Goal: Transaction & Acquisition: Book appointment/travel/reservation

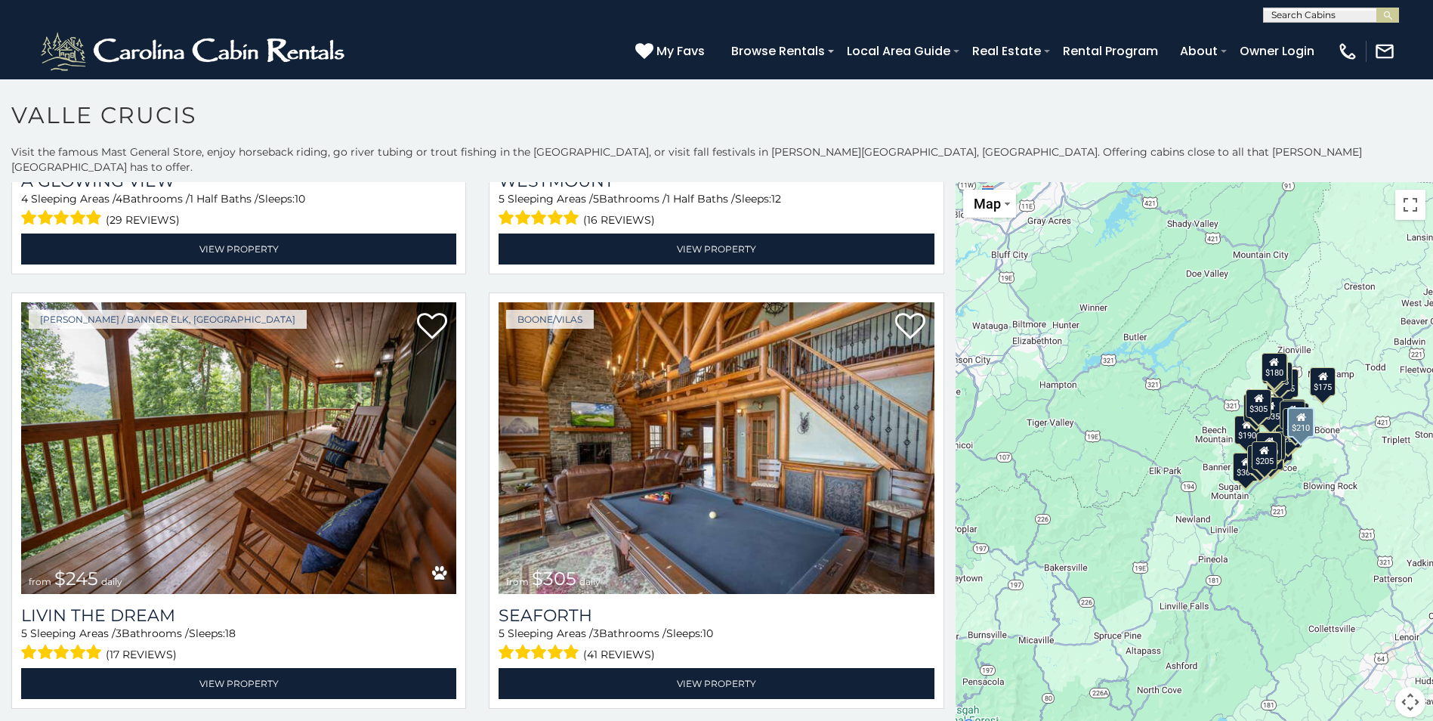
scroll to position [1208, 0]
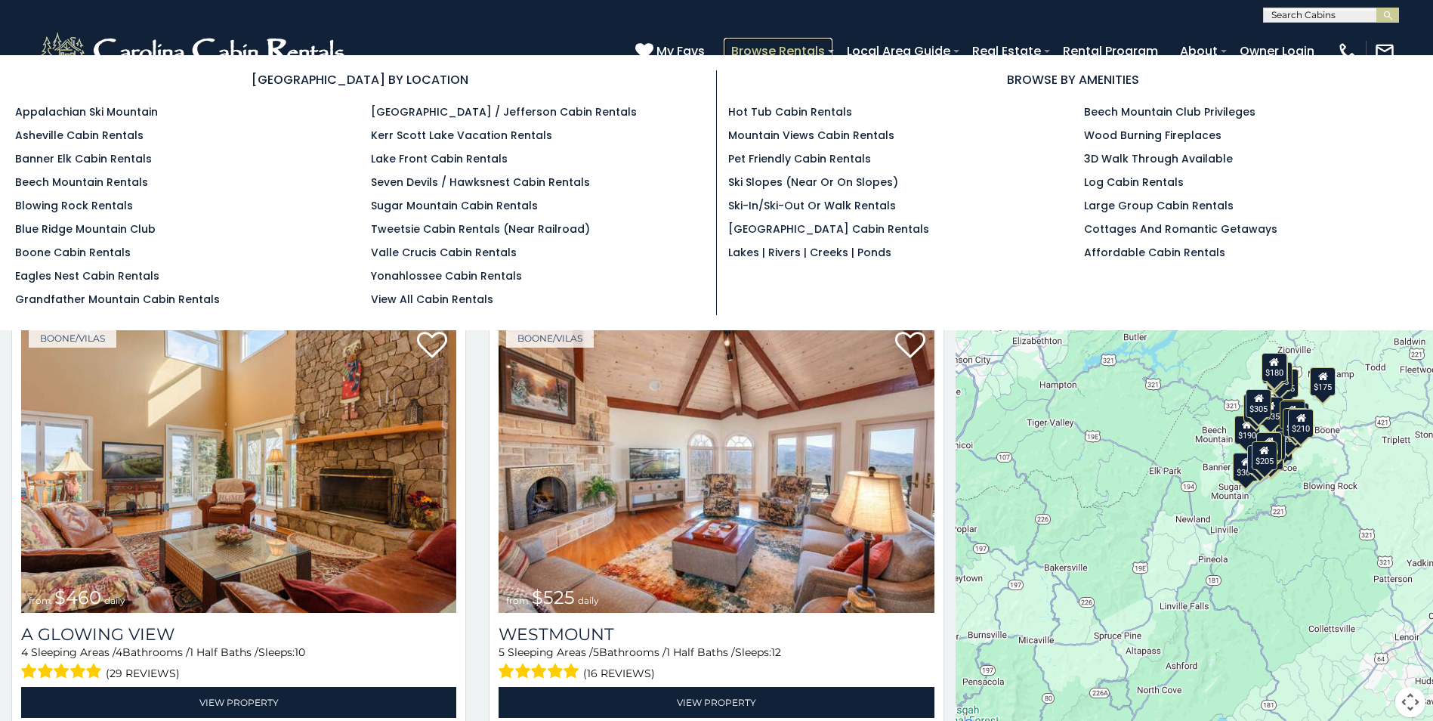
click at [775, 47] on link "Browse Rentals" at bounding box center [778, 51] width 109 height 26
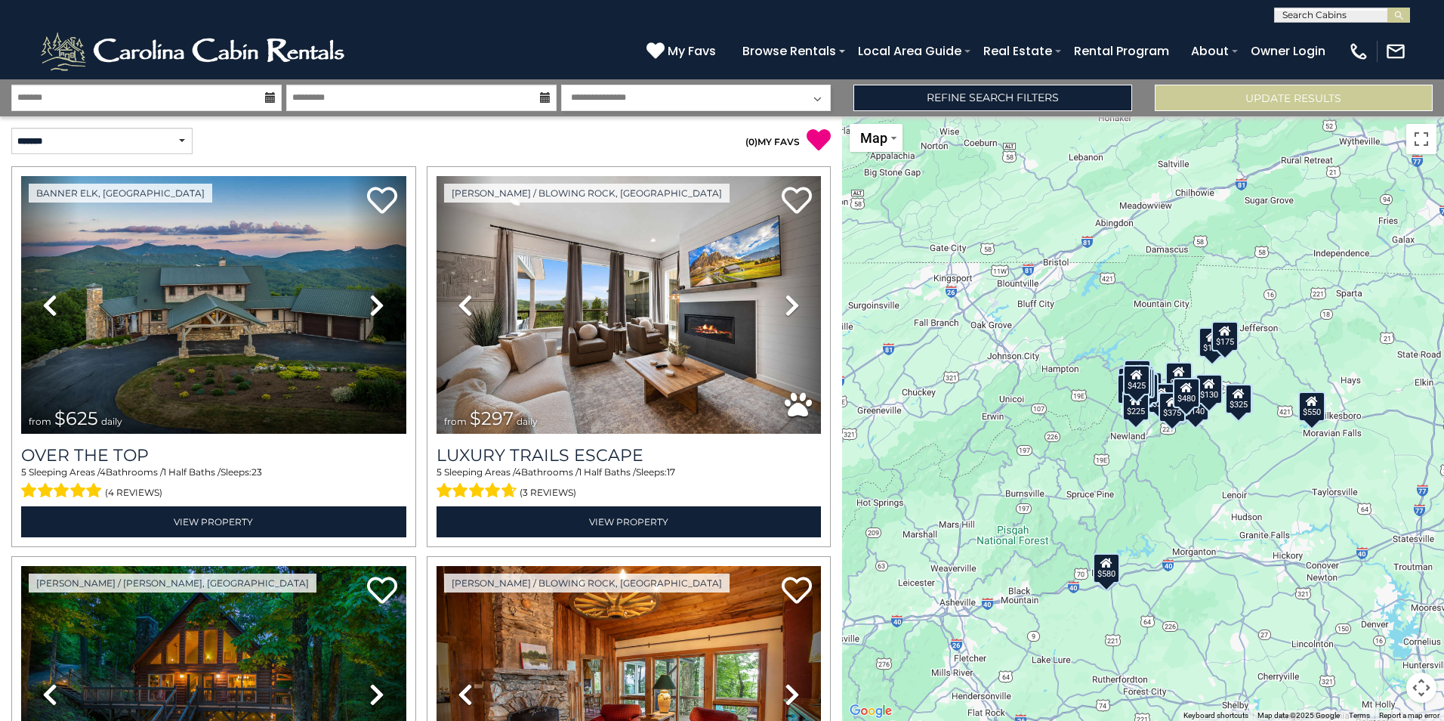
click at [271, 96] on icon at bounding box center [270, 97] width 11 height 11
click at [265, 97] on icon at bounding box center [270, 97] width 11 height 11
click at [244, 96] on input "text" at bounding box center [146, 98] width 270 height 26
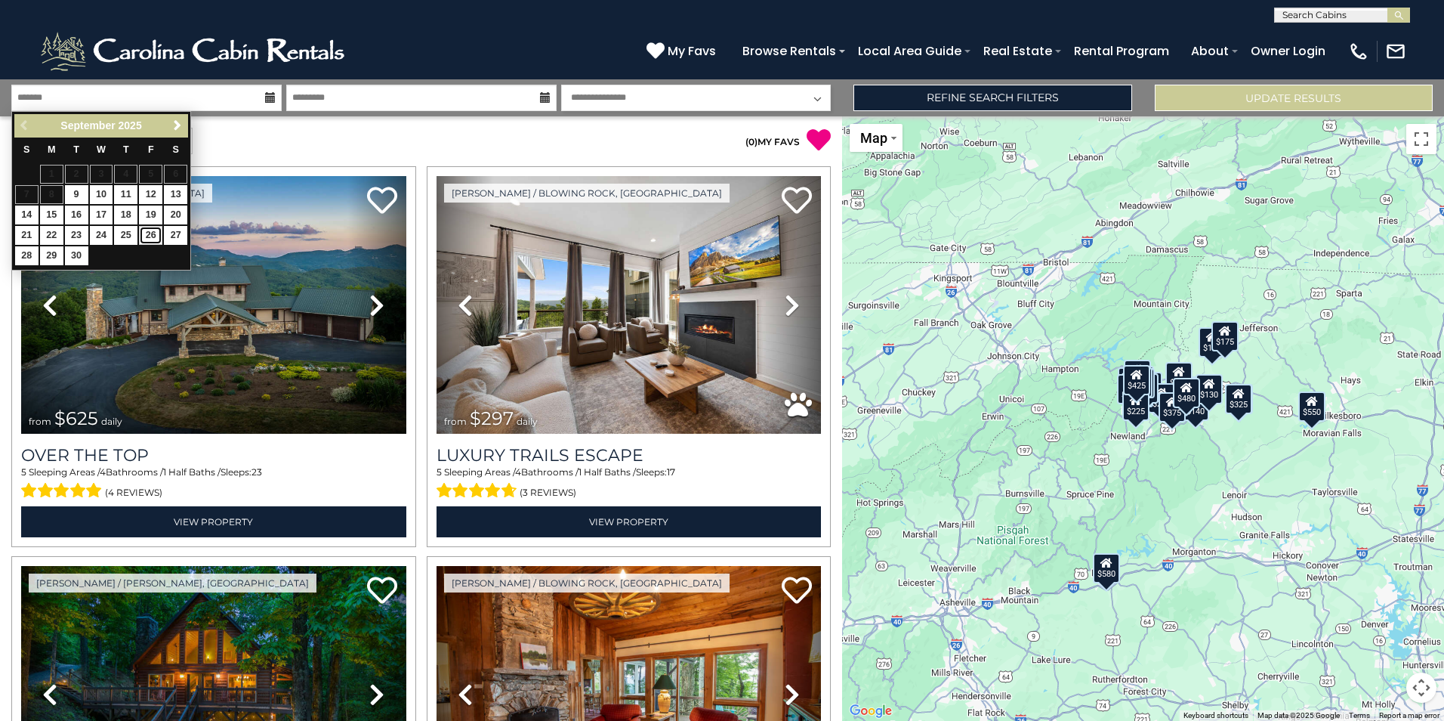
click at [155, 233] on link "26" at bounding box center [150, 235] width 23 height 19
type input "*******"
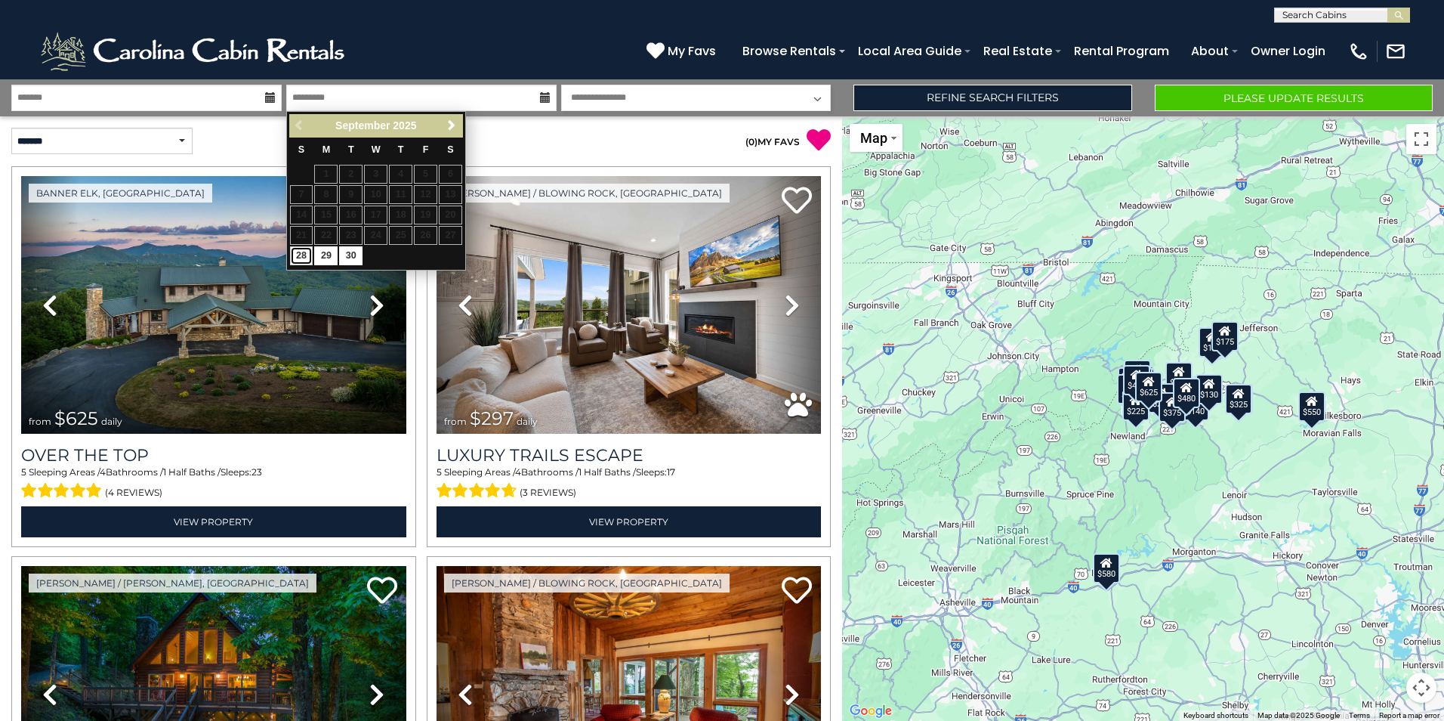
click at [305, 255] on link "28" at bounding box center [301, 255] width 23 height 19
type input "*******"
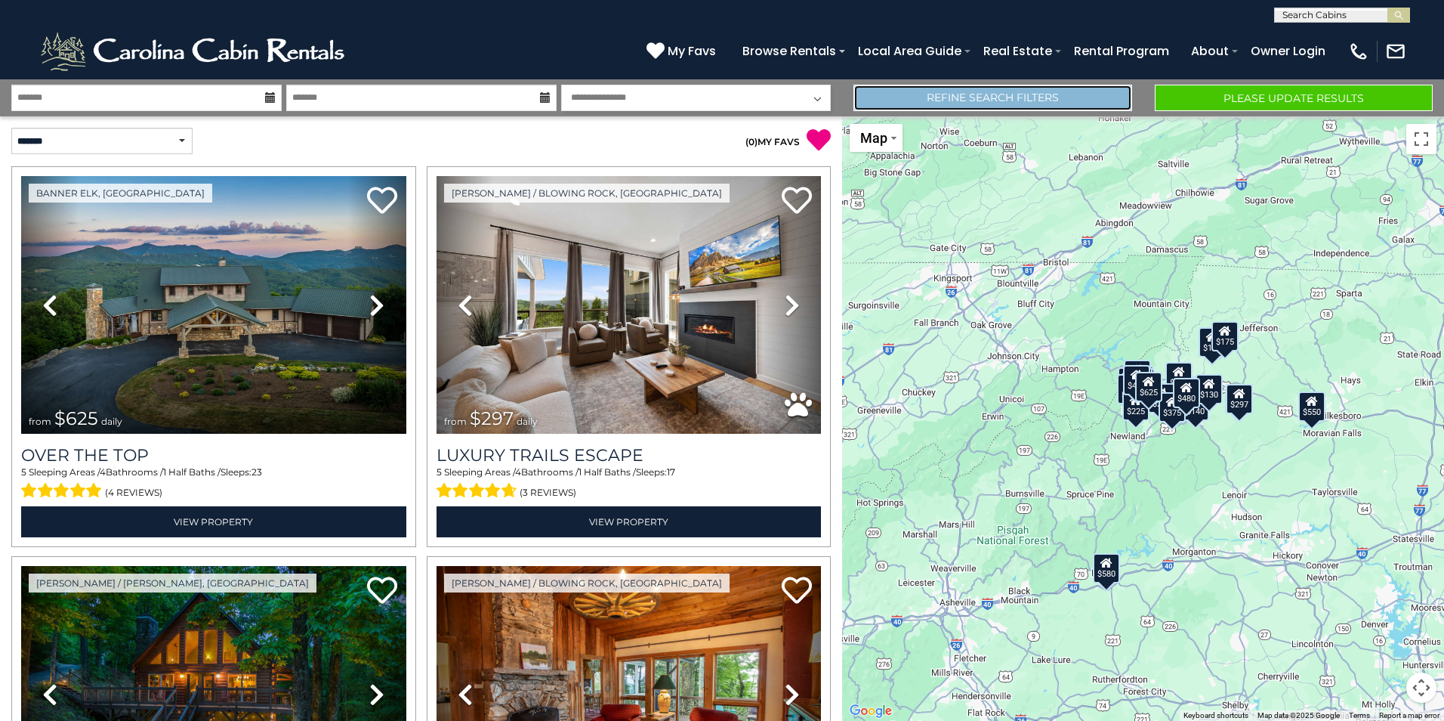
click at [1037, 94] on link "Refine Search Filters" at bounding box center [992, 98] width 278 height 26
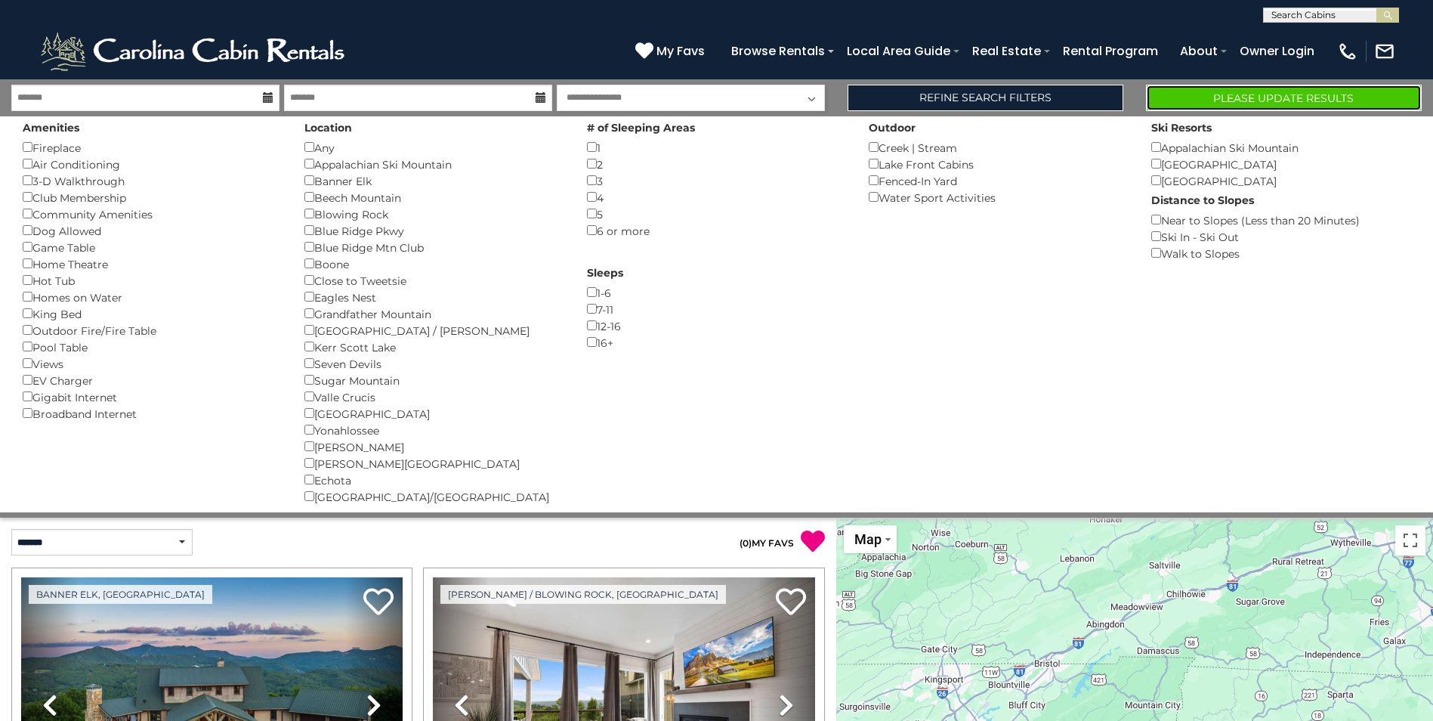
click at [1296, 100] on button "Please Update Results" at bounding box center [1284, 98] width 276 height 26
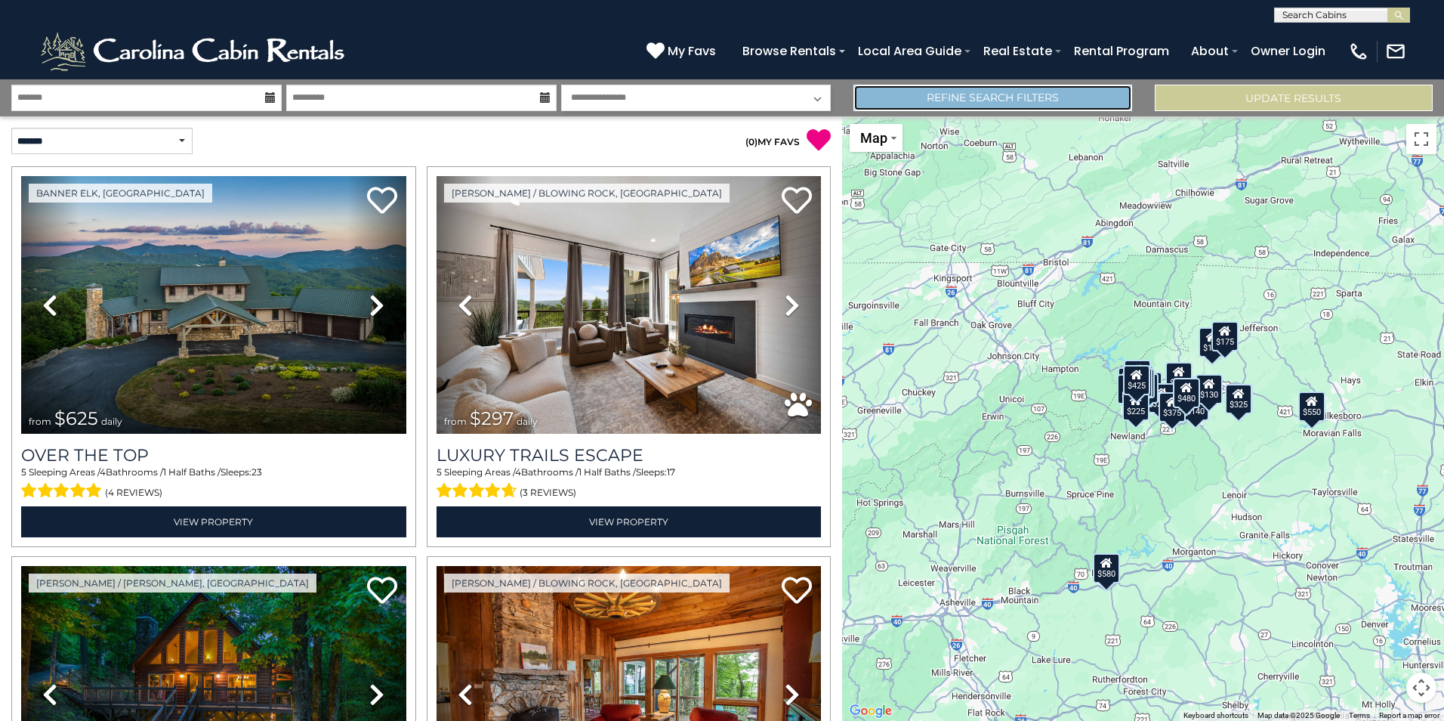
click at [1019, 99] on link "Refine Search Filters" at bounding box center [992, 98] width 278 height 26
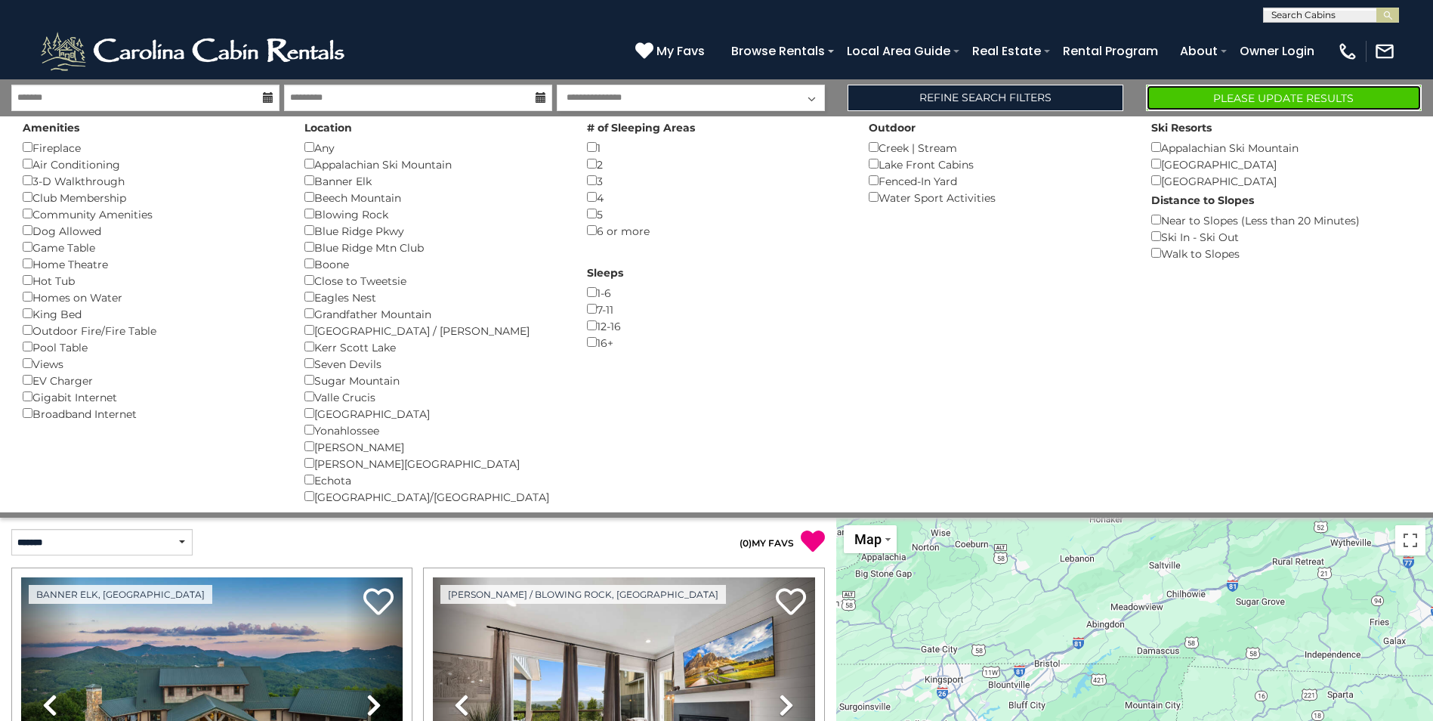
click at [1270, 97] on button "Please Update Results" at bounding box center [1284, 98] width 276 height 26
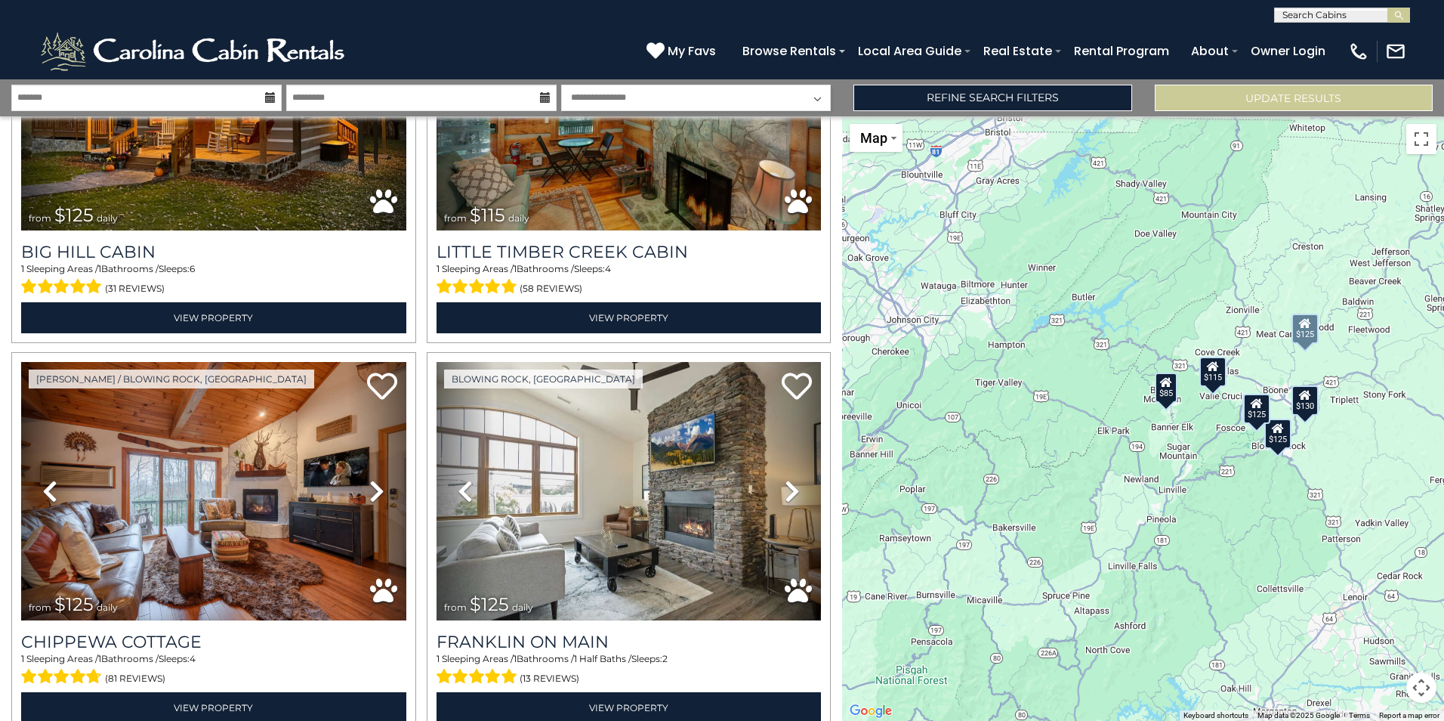
scroll to position [1047, 0]
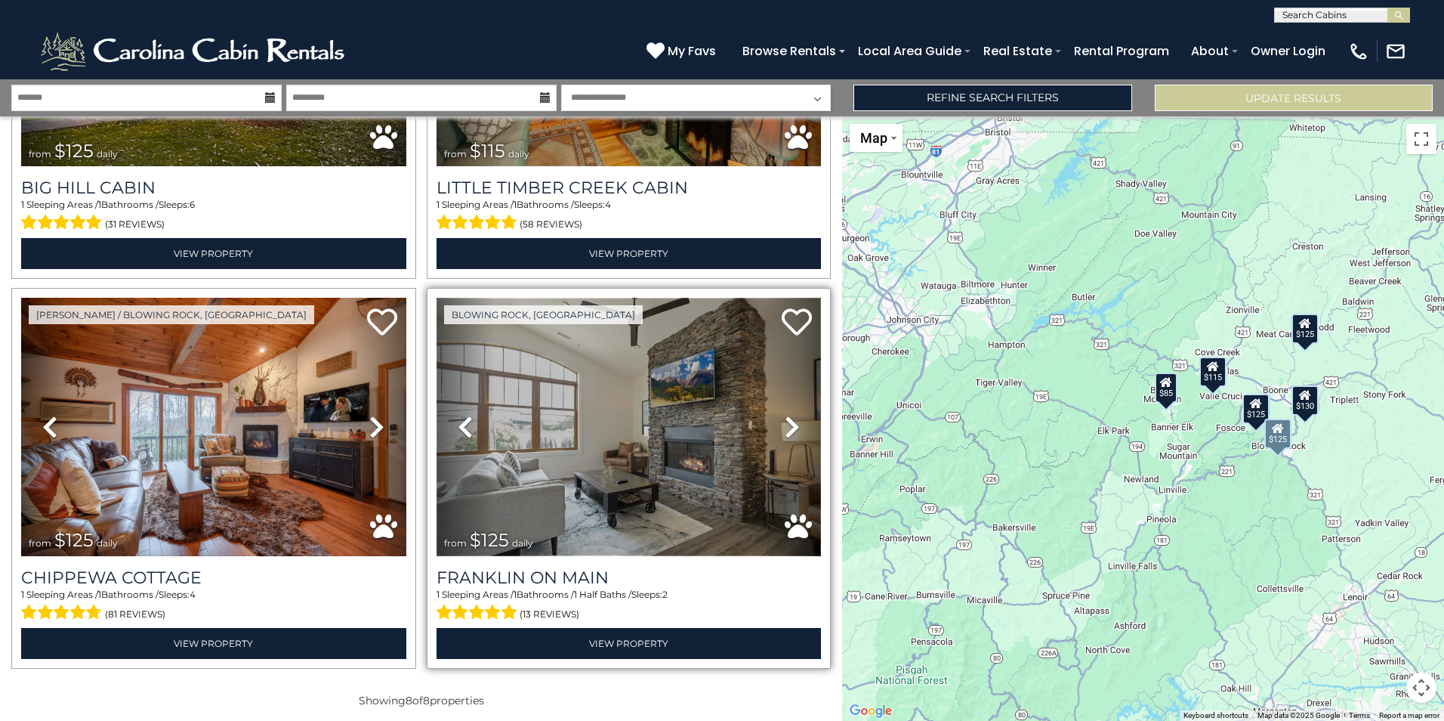
click at [702, 436] on img at bounding box center [629, 427] width 385 height 258
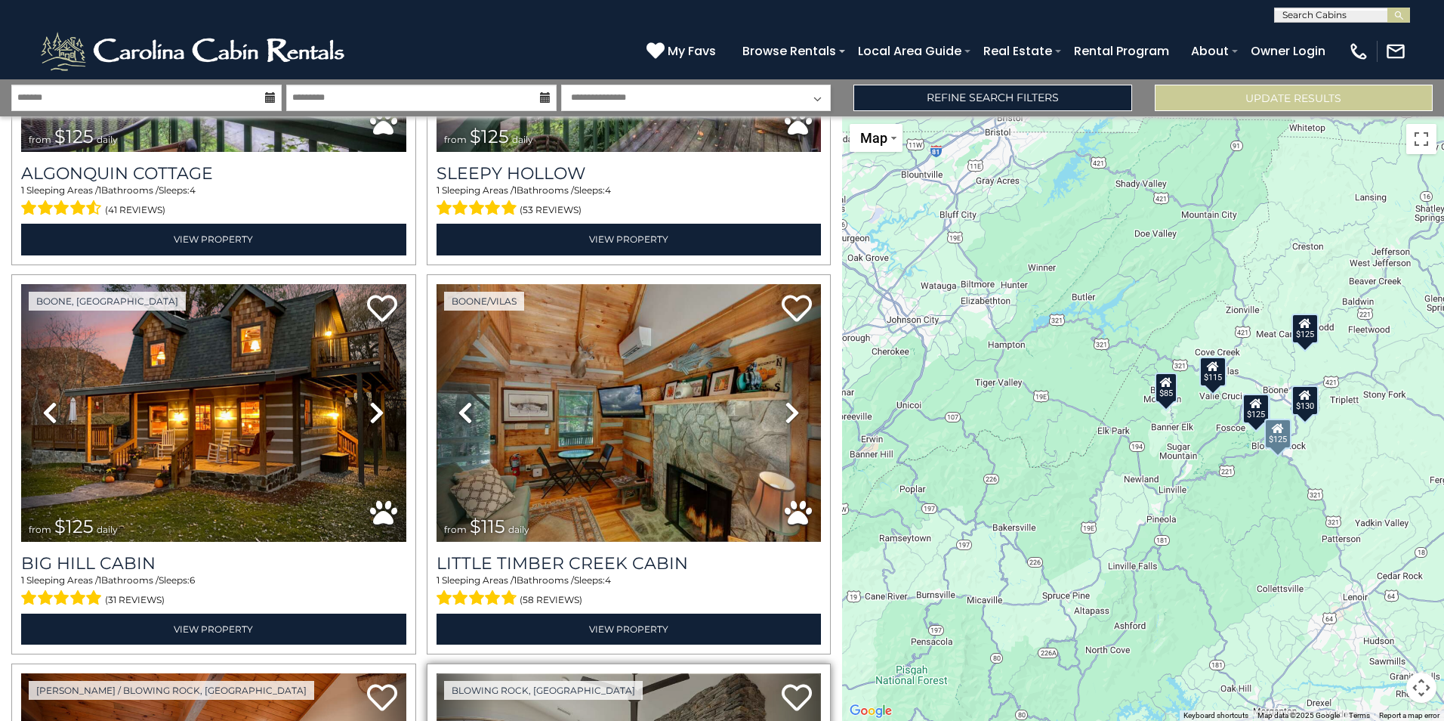
scroll to position [669, 0]
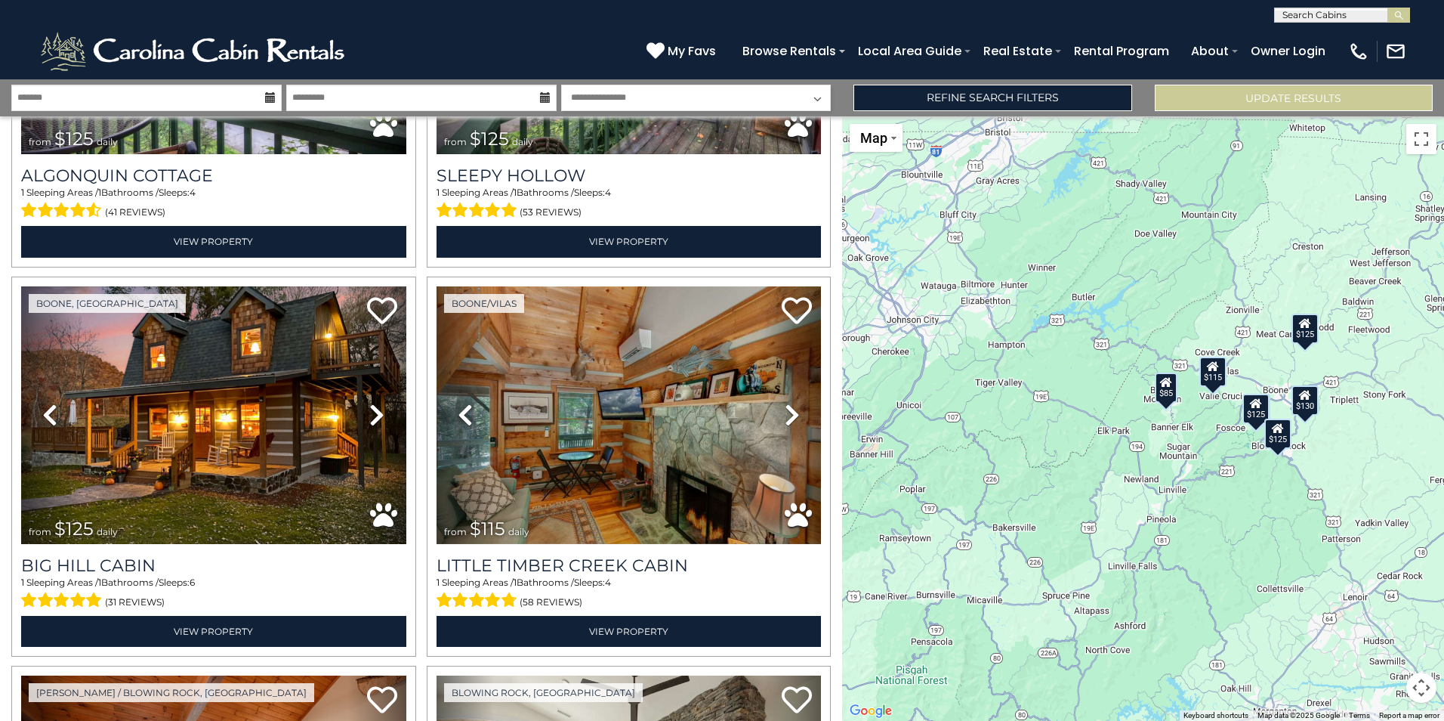
click at [271, 100] on icon at bounding box center [270, 97] width 11 height 11
click at [208, 97] on input "text" at bounding box center [146, 98] width 270 height 26
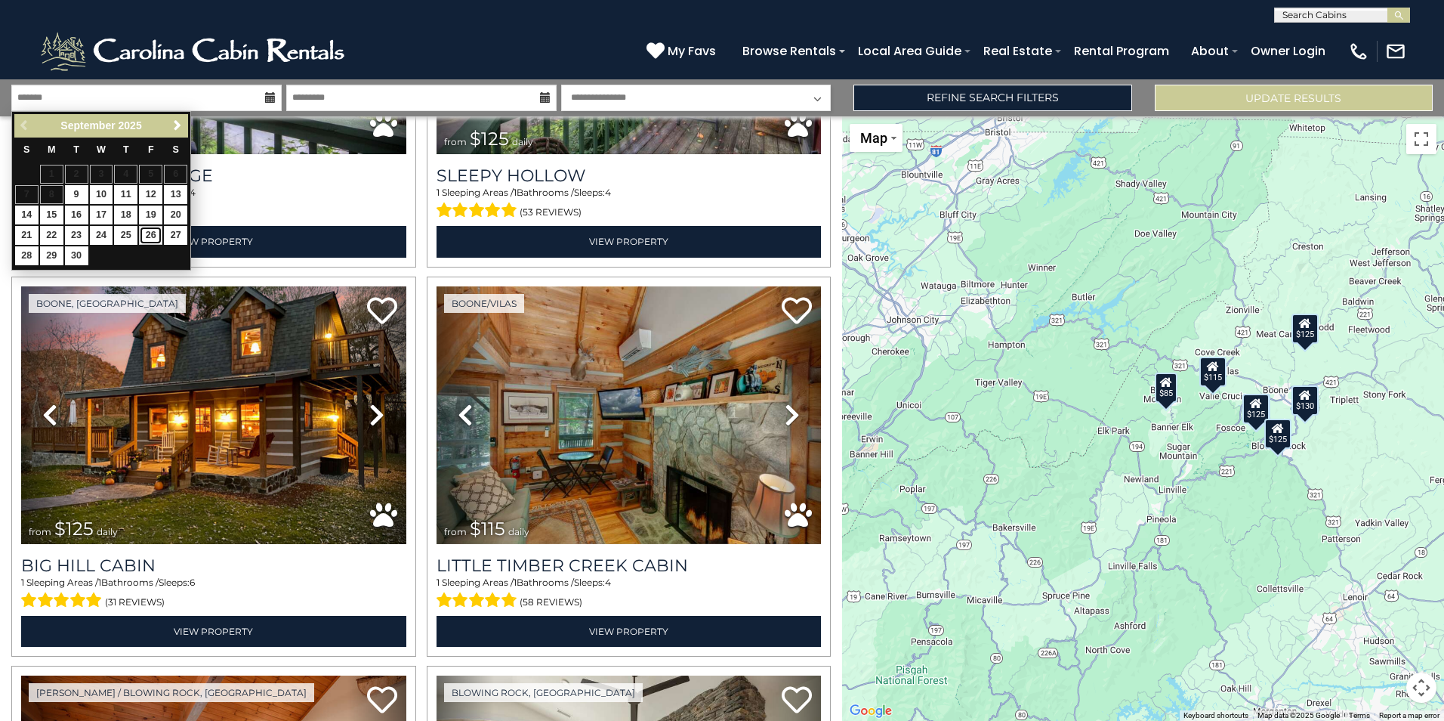
click at [152, 230] on link "26" at bounding box center [150, 235] width 23 height 19
type input "*******"
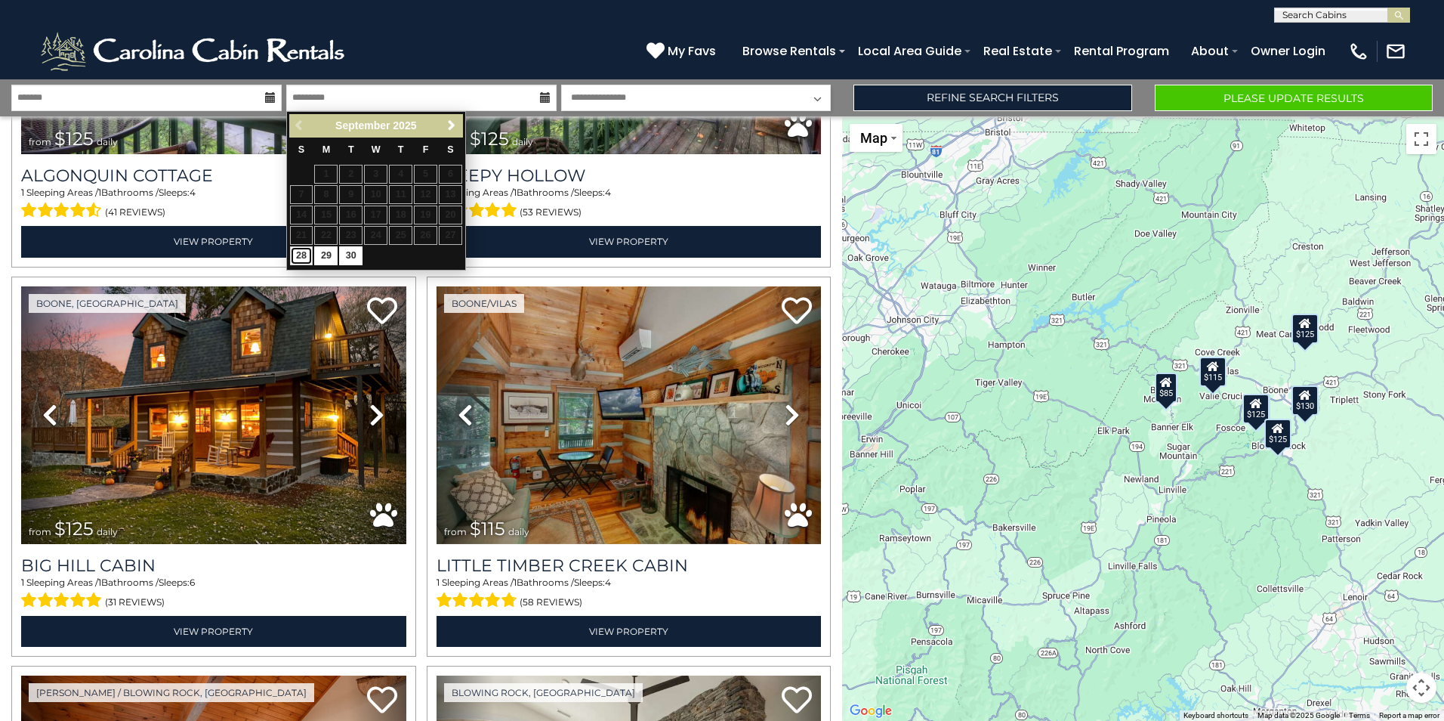
click at [306, 252] on link "28" at bounding box center [301, 255] width 23 height 19
type input "*******"
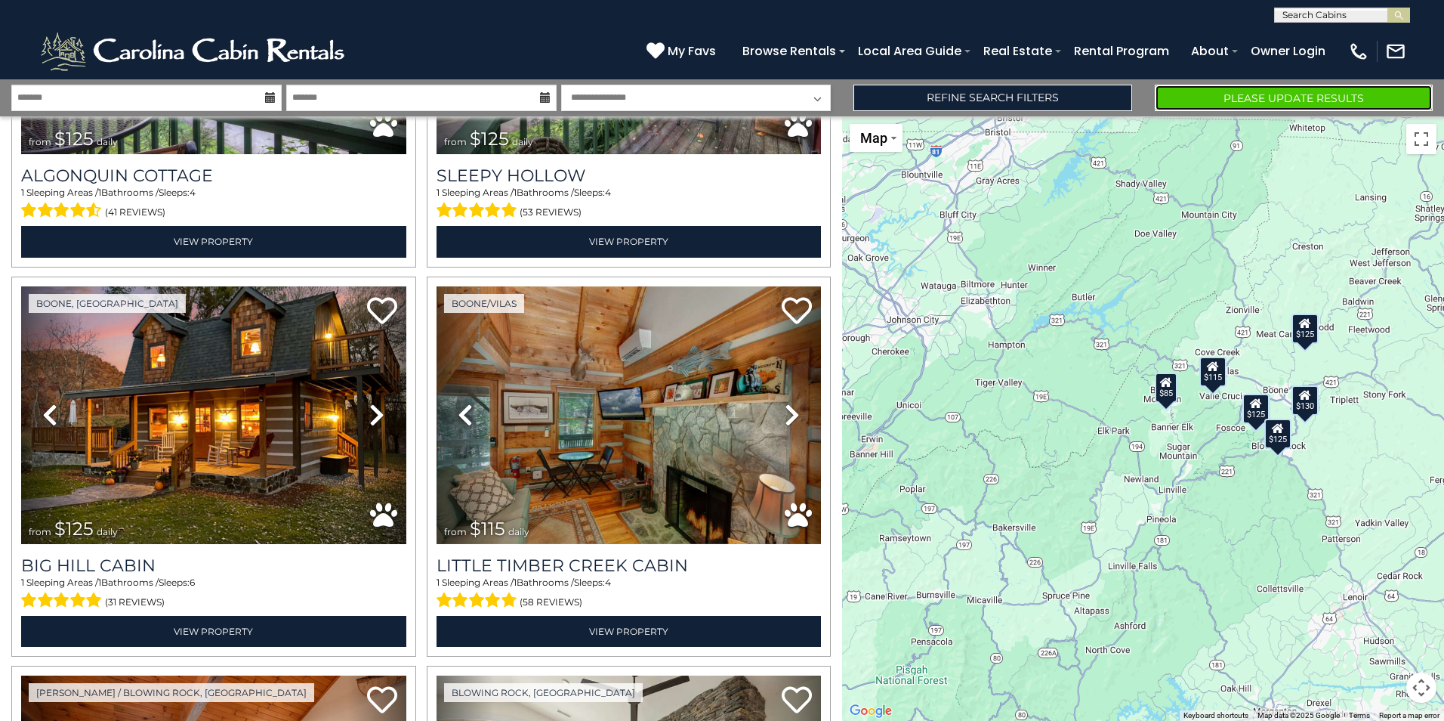
click at [1254, 93] on button "Please Update Results" at bounding box center [1294, 98] width 278 height 26
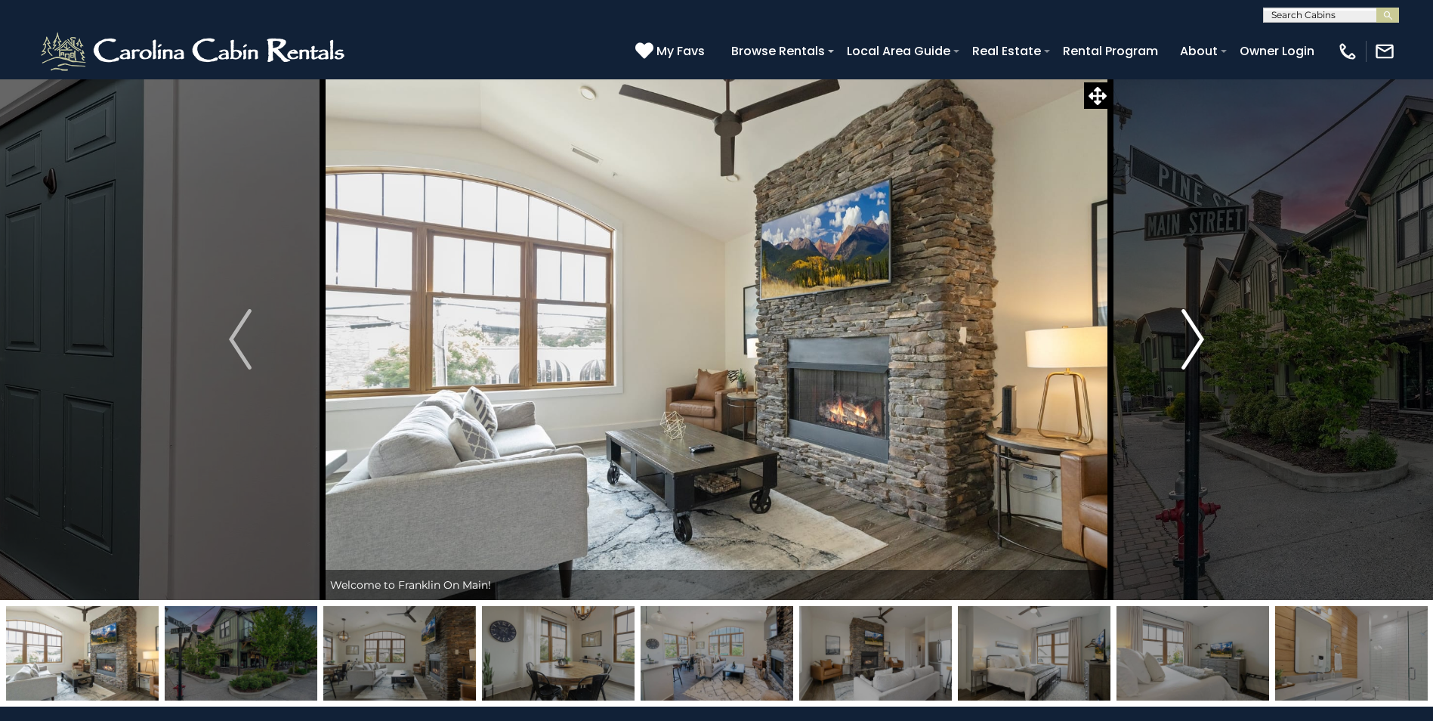
click at [1187, 349] on img "Next" at bounding box center [1192, 339] width 23 height 60
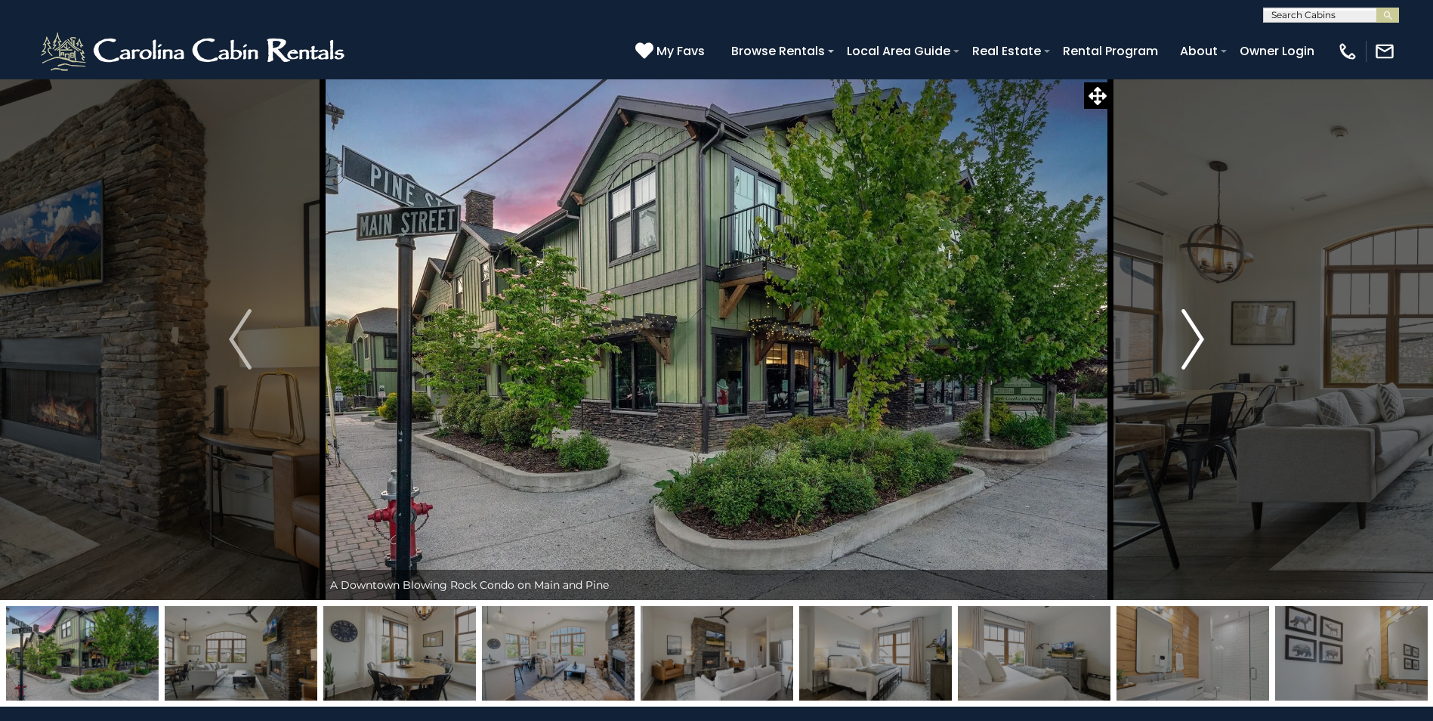
click at [1187, 349] on img "Next" at bounding box center [1192, 339] width 23 height 60
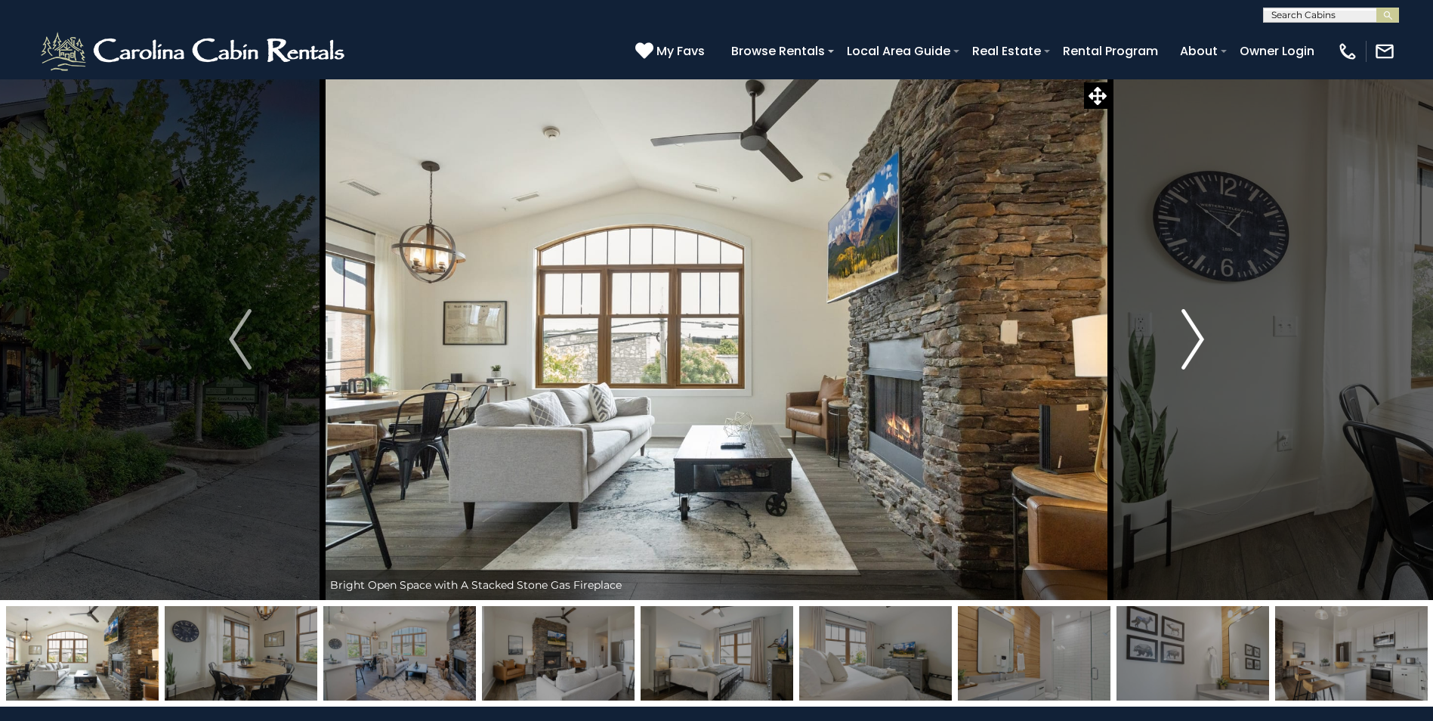
click at [1187, 349] on img "Next" at bounding box center [1192, 339] width 23 height 60
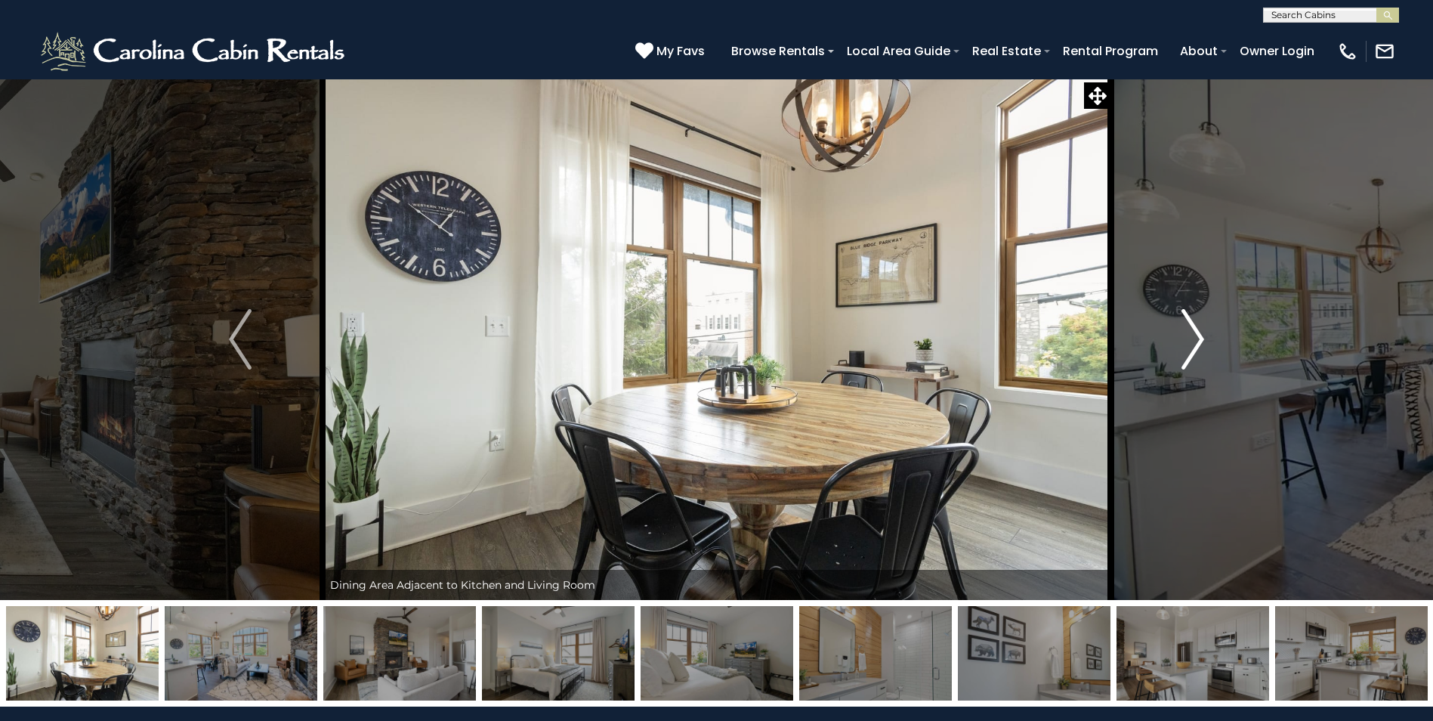
click at [1187, 349] on img "Next" at bounding box center [1192, 339] width 23 height 60
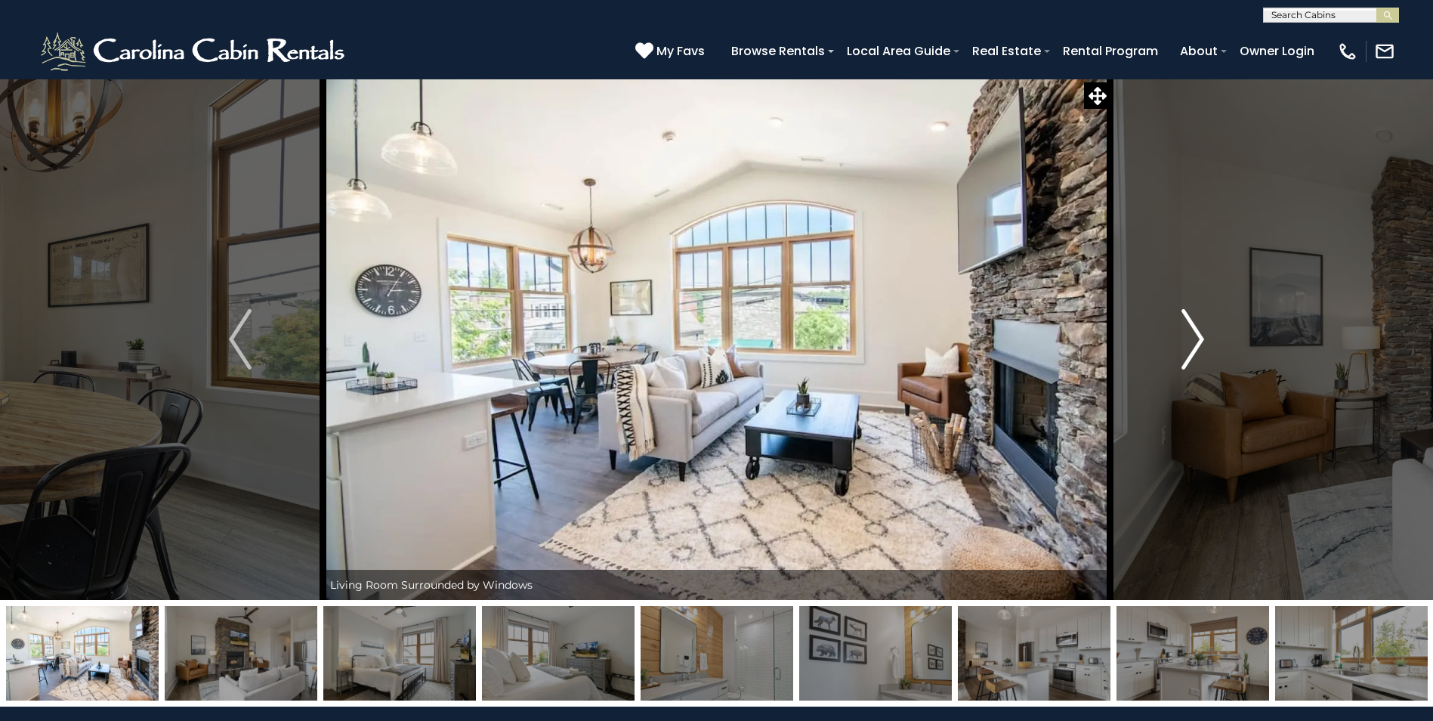
click at [1187, 349] on img "Next" at bounding box center [1192, 339] width 23 height 60
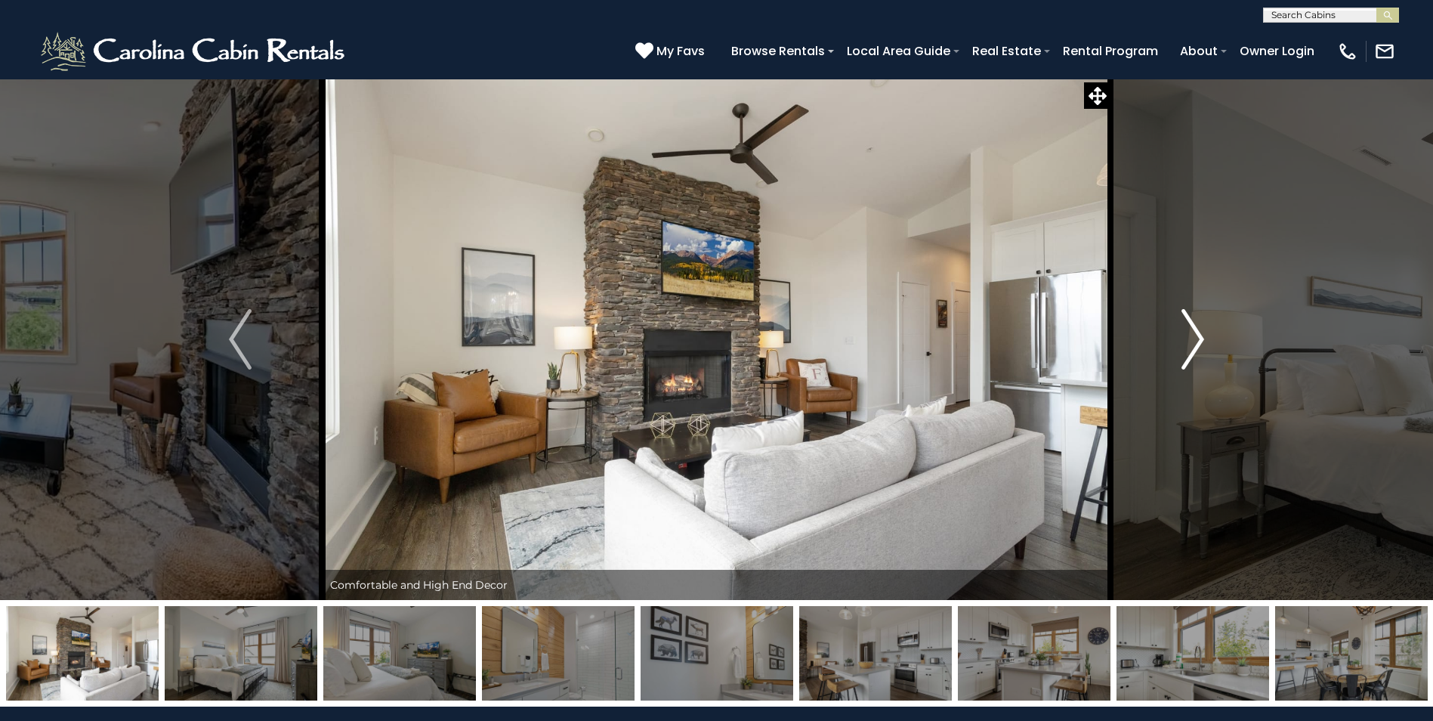
click at [1187, 349] on img "Next" at bounding box center [1192, 339] width 23 height 60
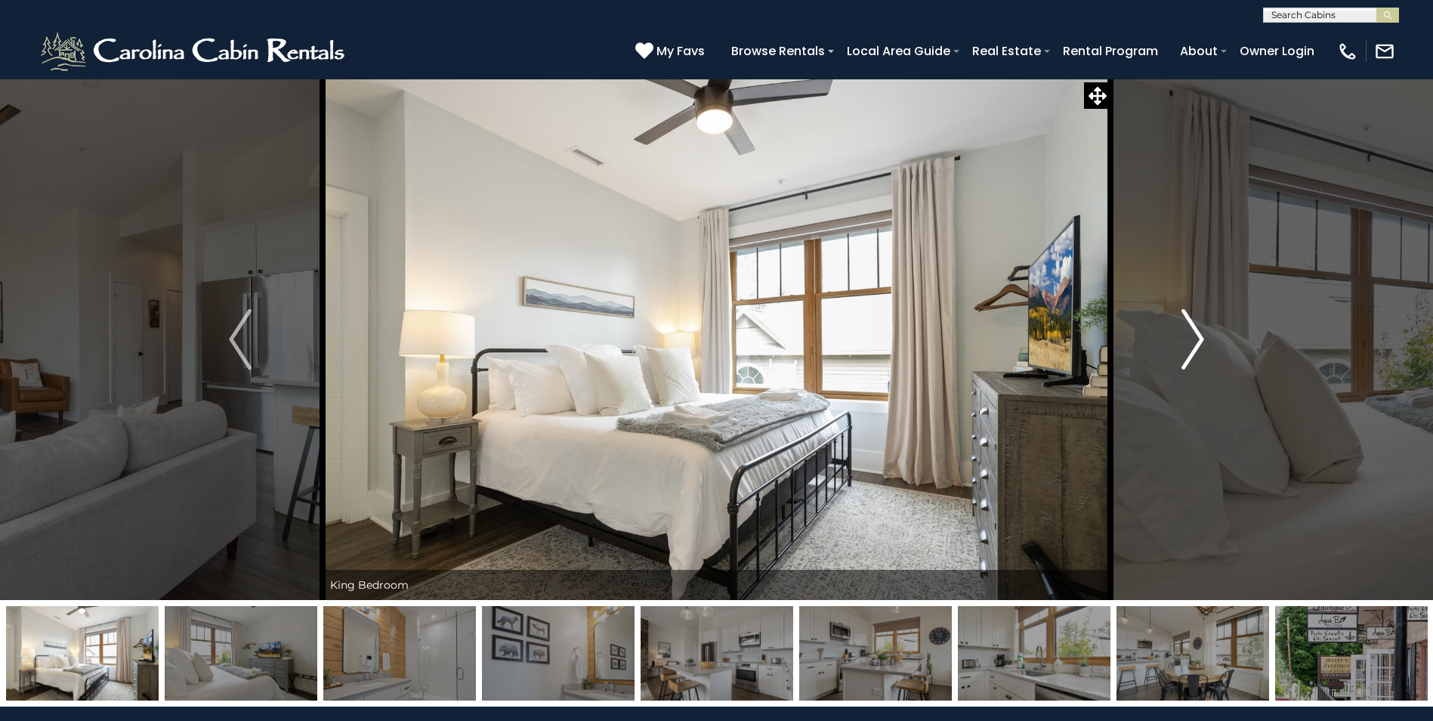
click at [1187, 349] on img "Next" at bounding box center [1192, 339] width 23 height 60
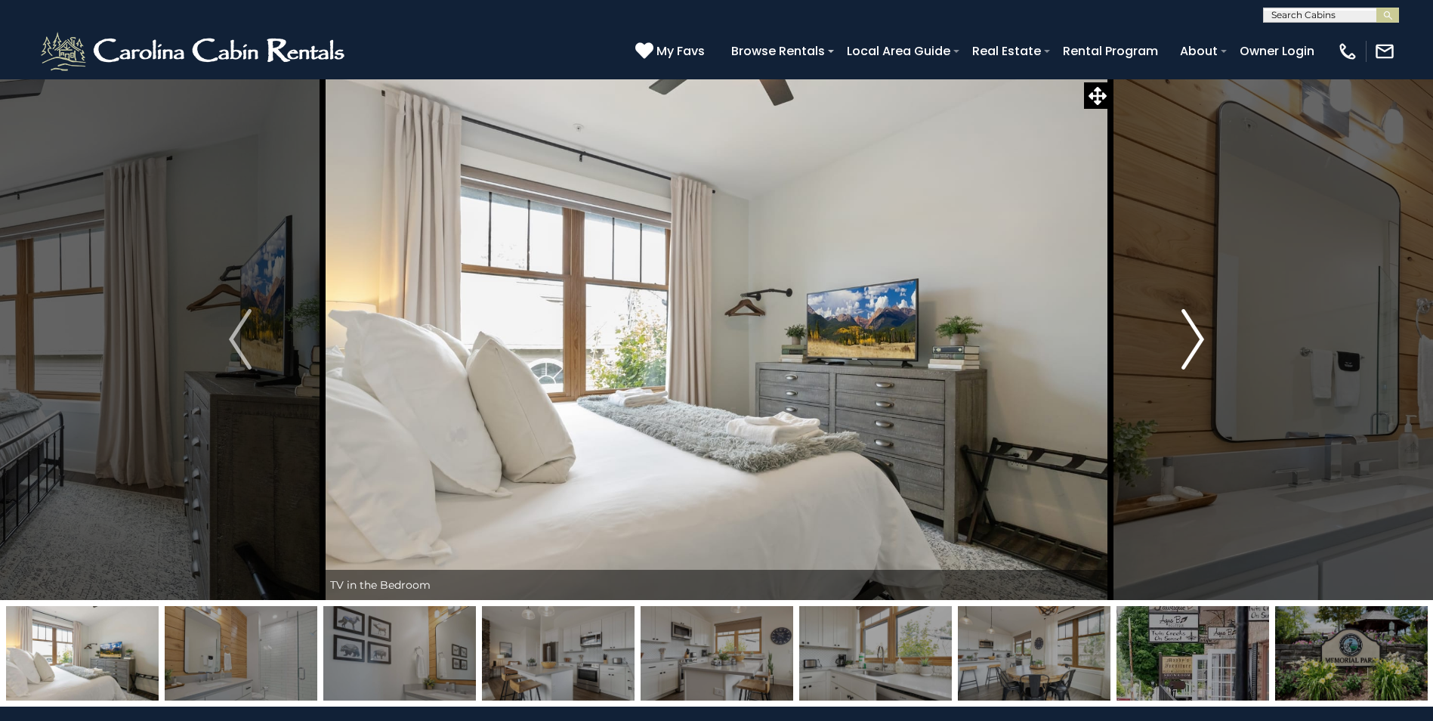
click at [1187, 349] on img "Next" at bounding box center [1192, 339] width 23 height 60
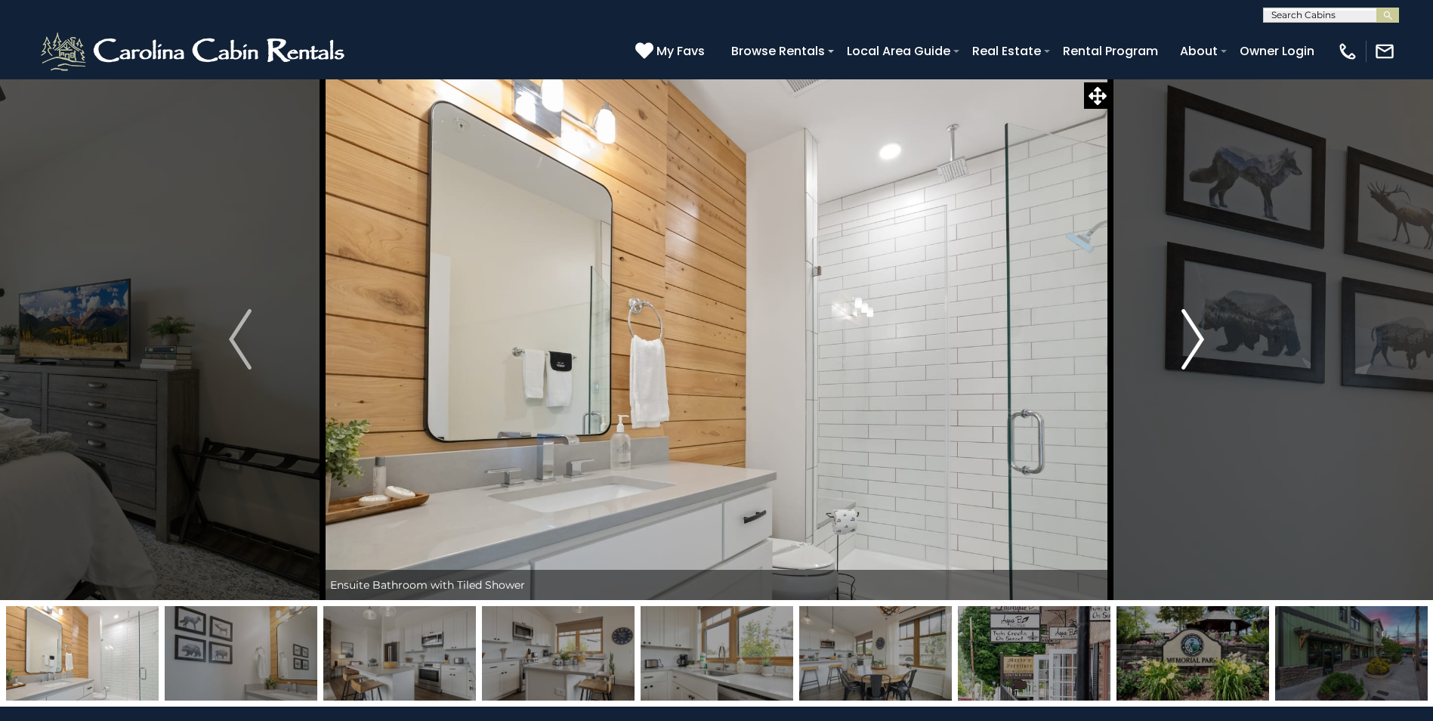
click at [1187, 349] on img "Next" at bounding box center [1192, 339] width 23 height 60
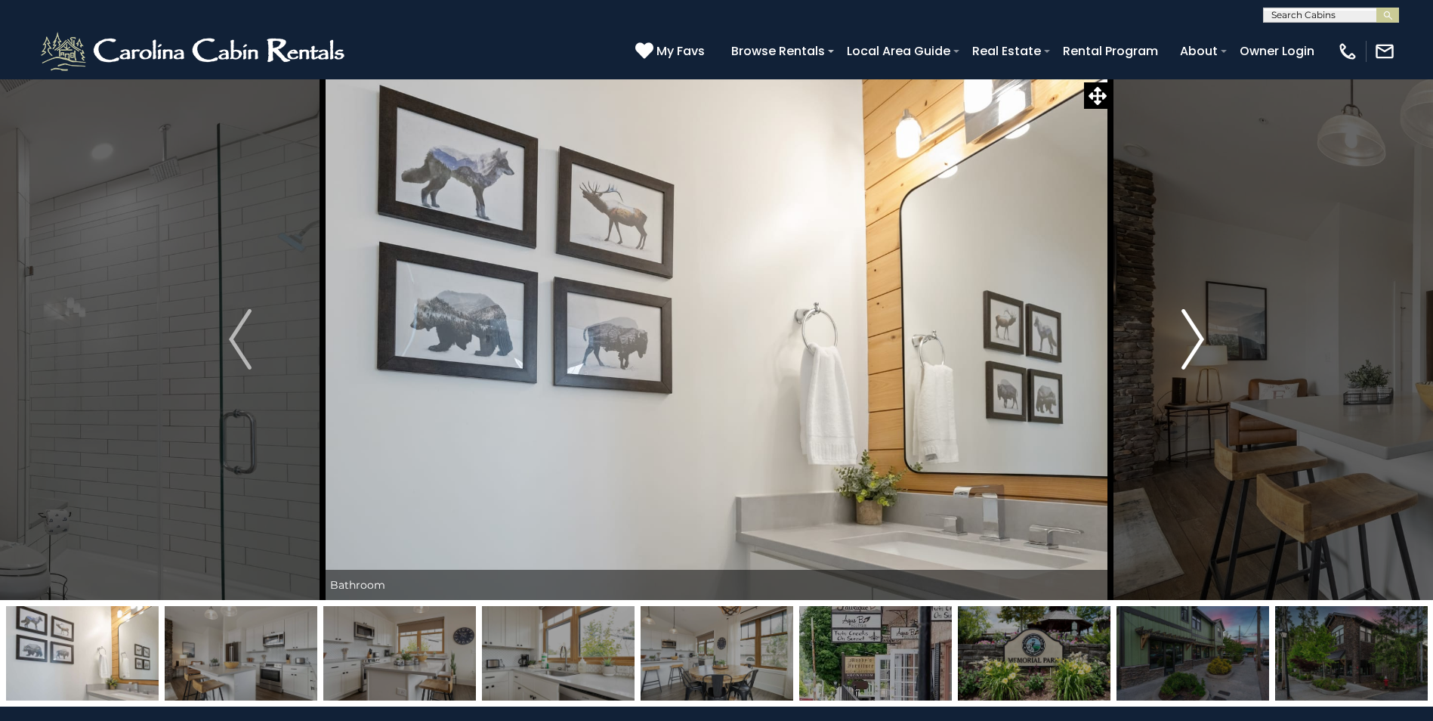
click at [1189, 350] on img "Next" at bounding box center [1192, 339] width 23 height 60
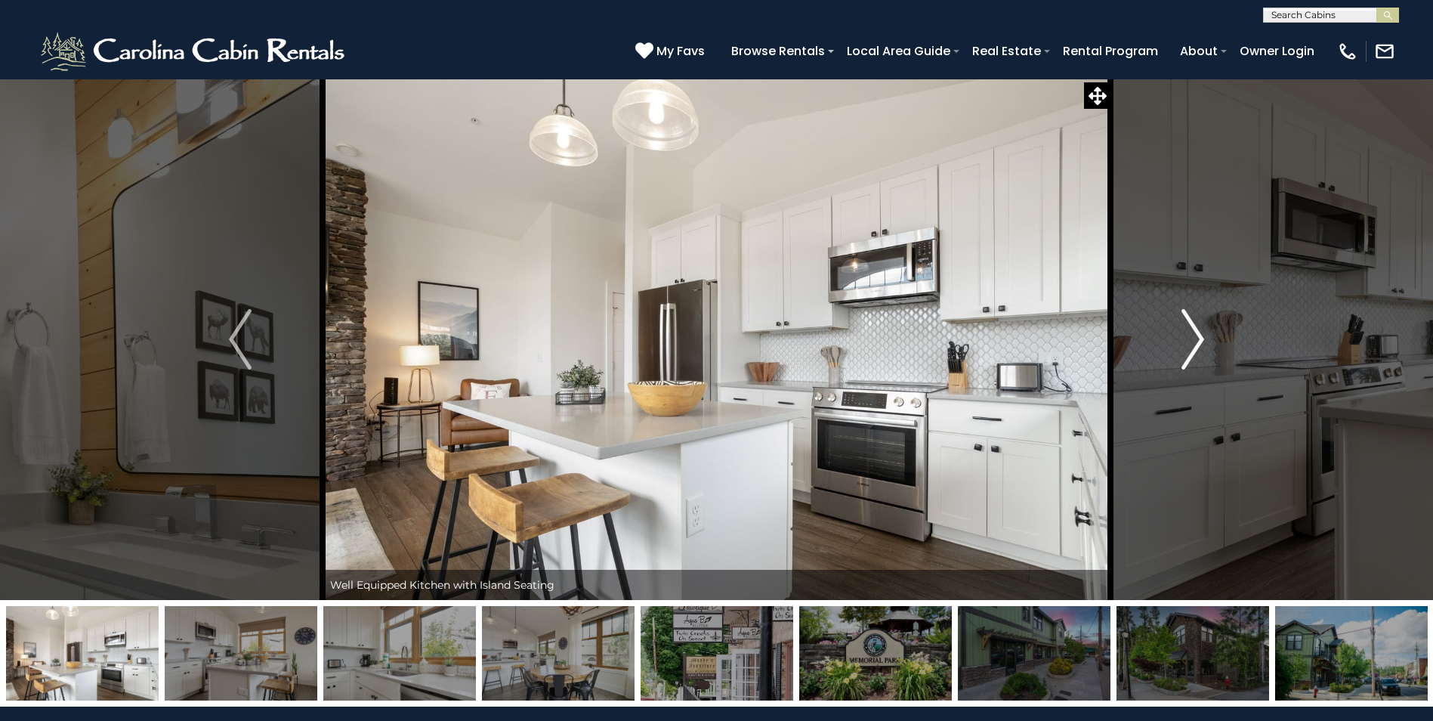
click at [1189, 350] on img "Next" at bounding box center [1192, 339] width 23 height 60
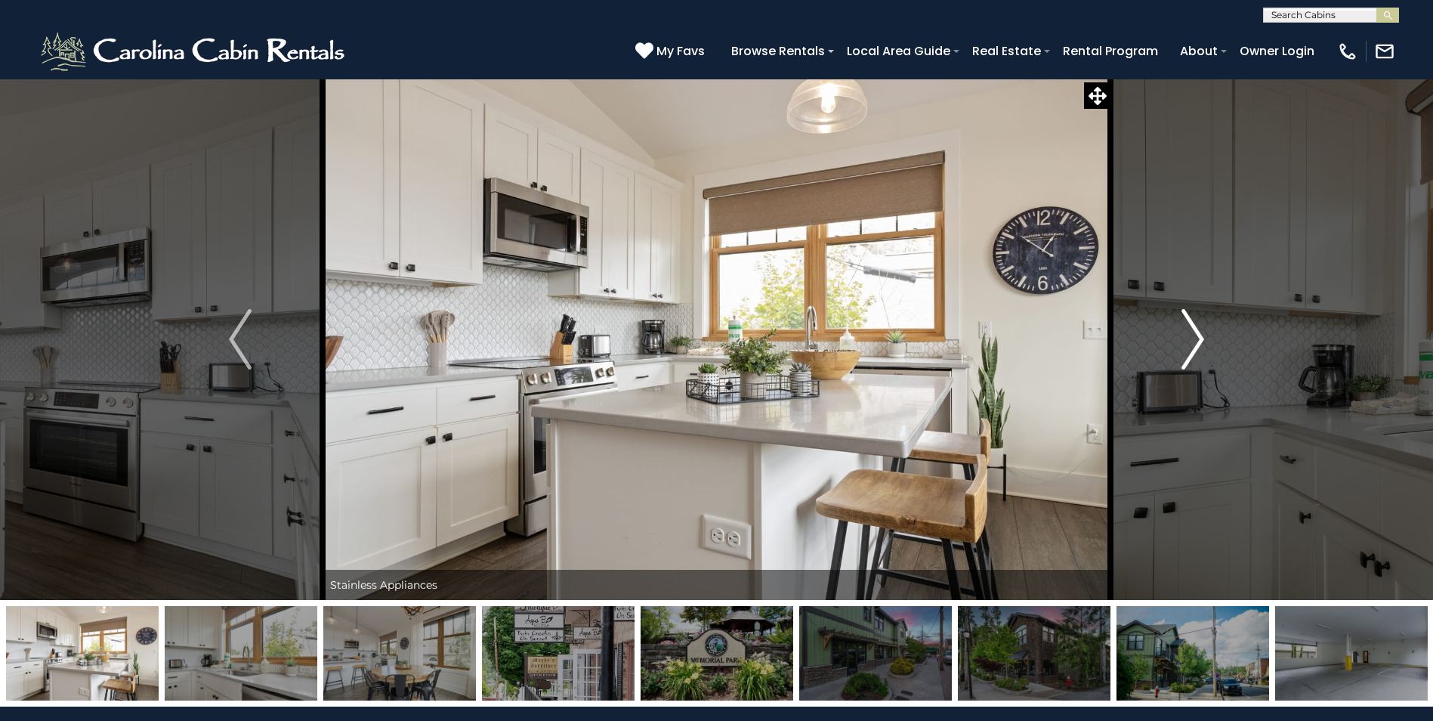
click at [1189, 350] on img "Next" at bounding box center [1192, 339] width 23 height 60
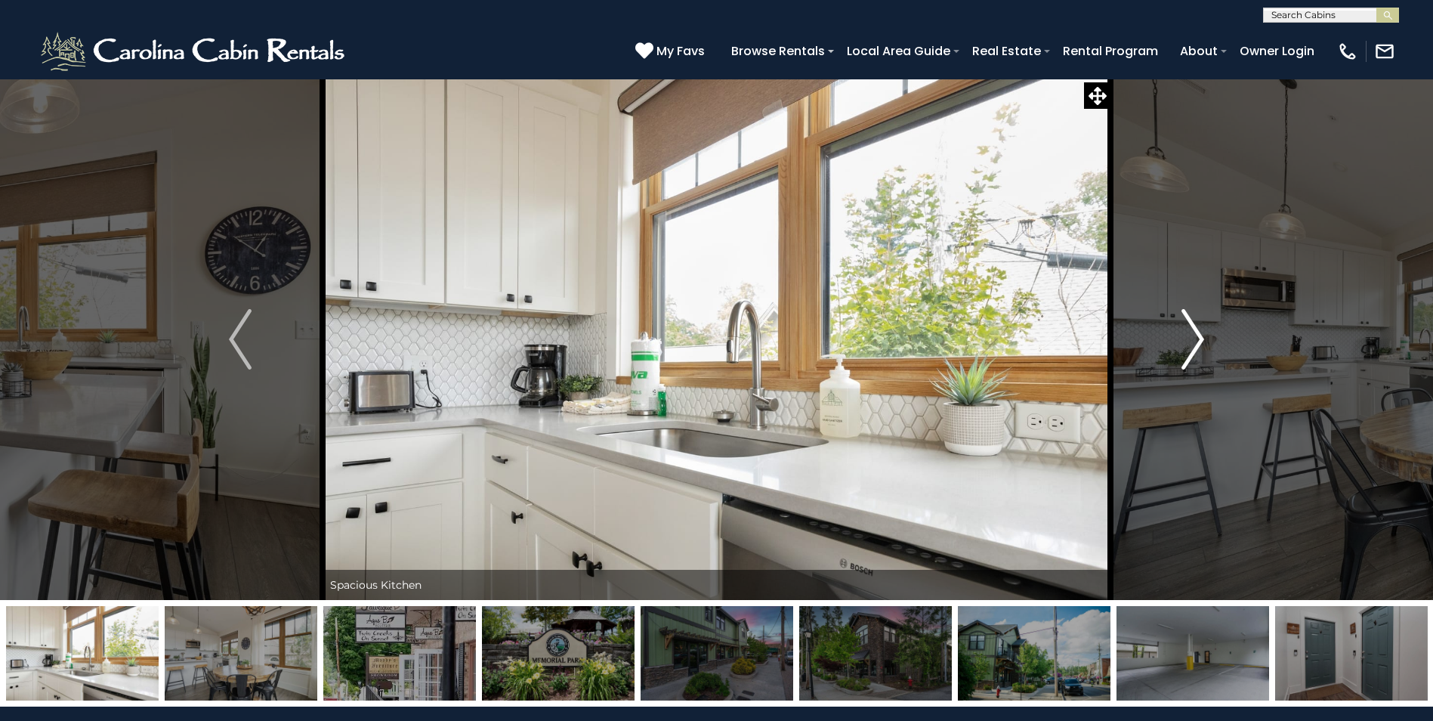
click at [1189, 350] on img "Next" at bounding box center [1192, 339] width 23 height 60
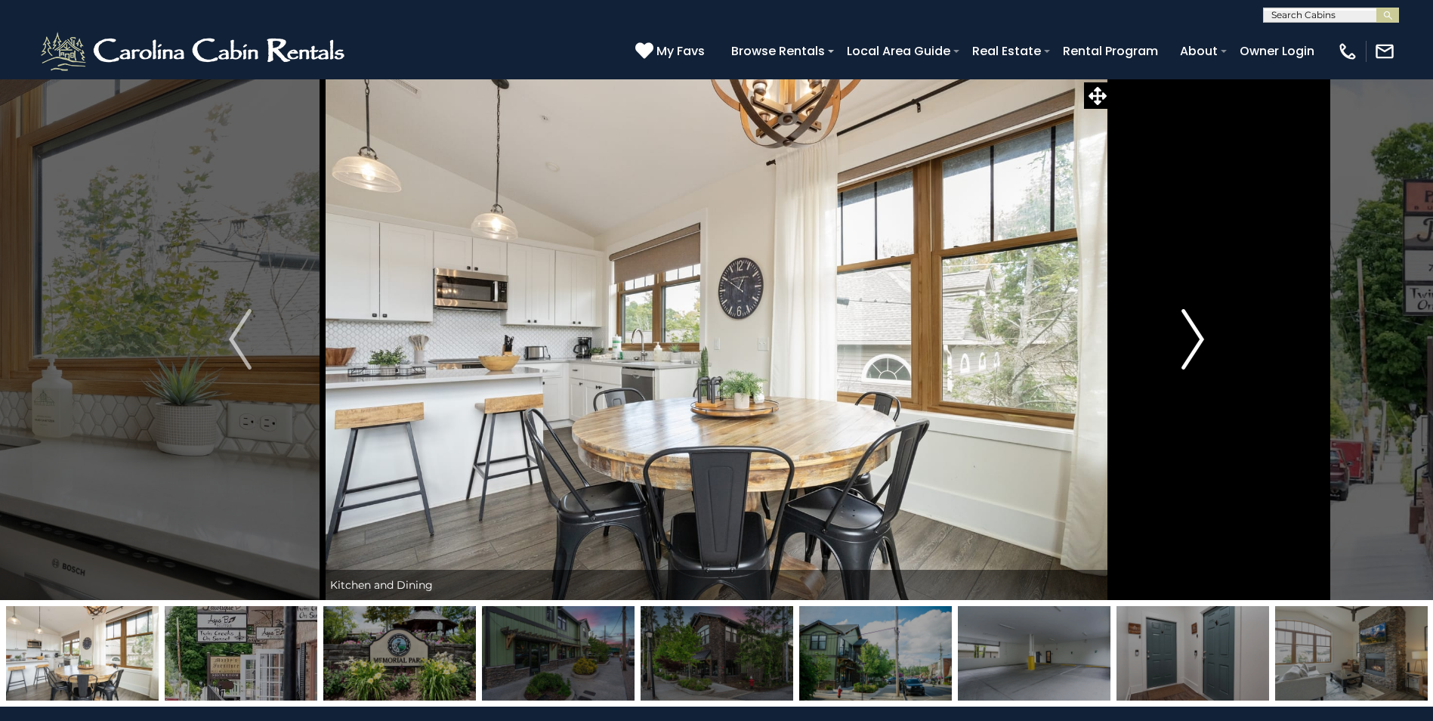
click at [1189, 350] on img "Next" at bounding box center [1192, 339] width 23 height 60
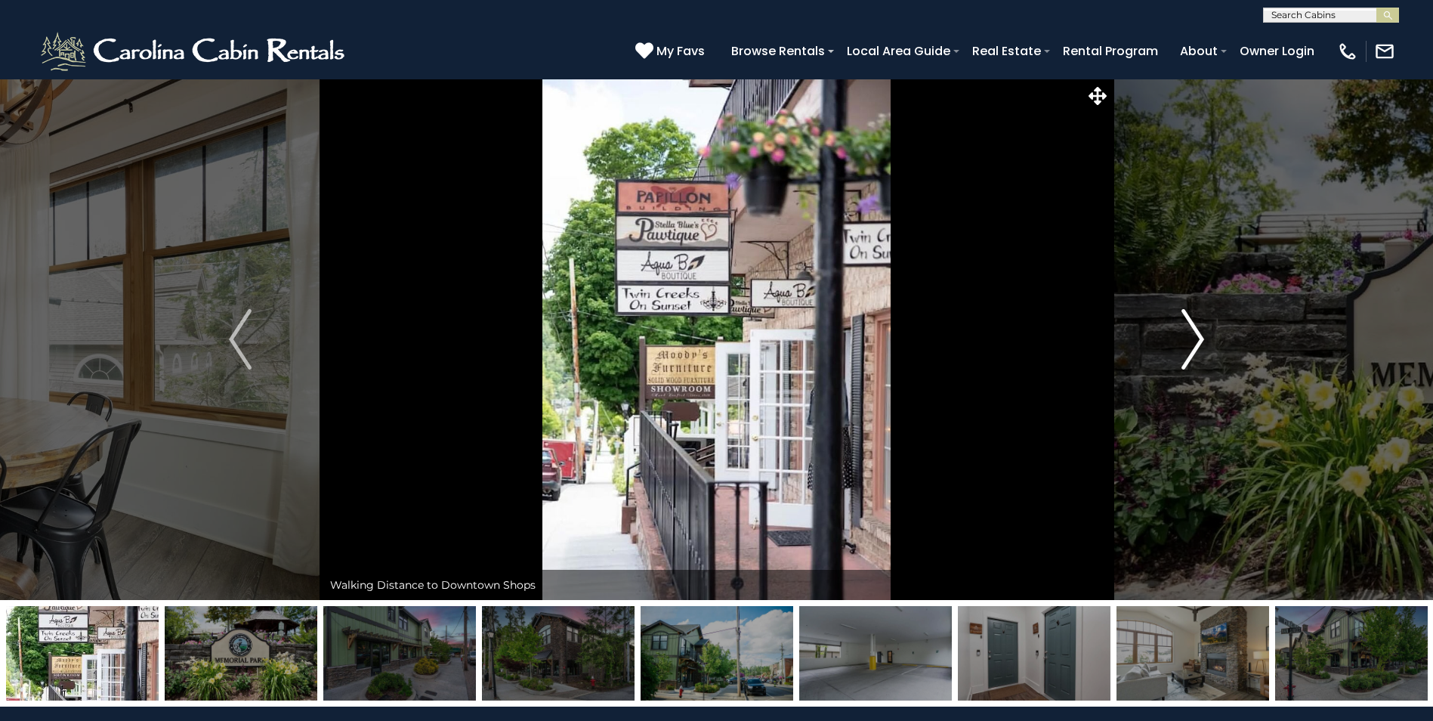
click at [1189, 350] on img "Next" at bounding box center [1192, 339] width 23 height 60
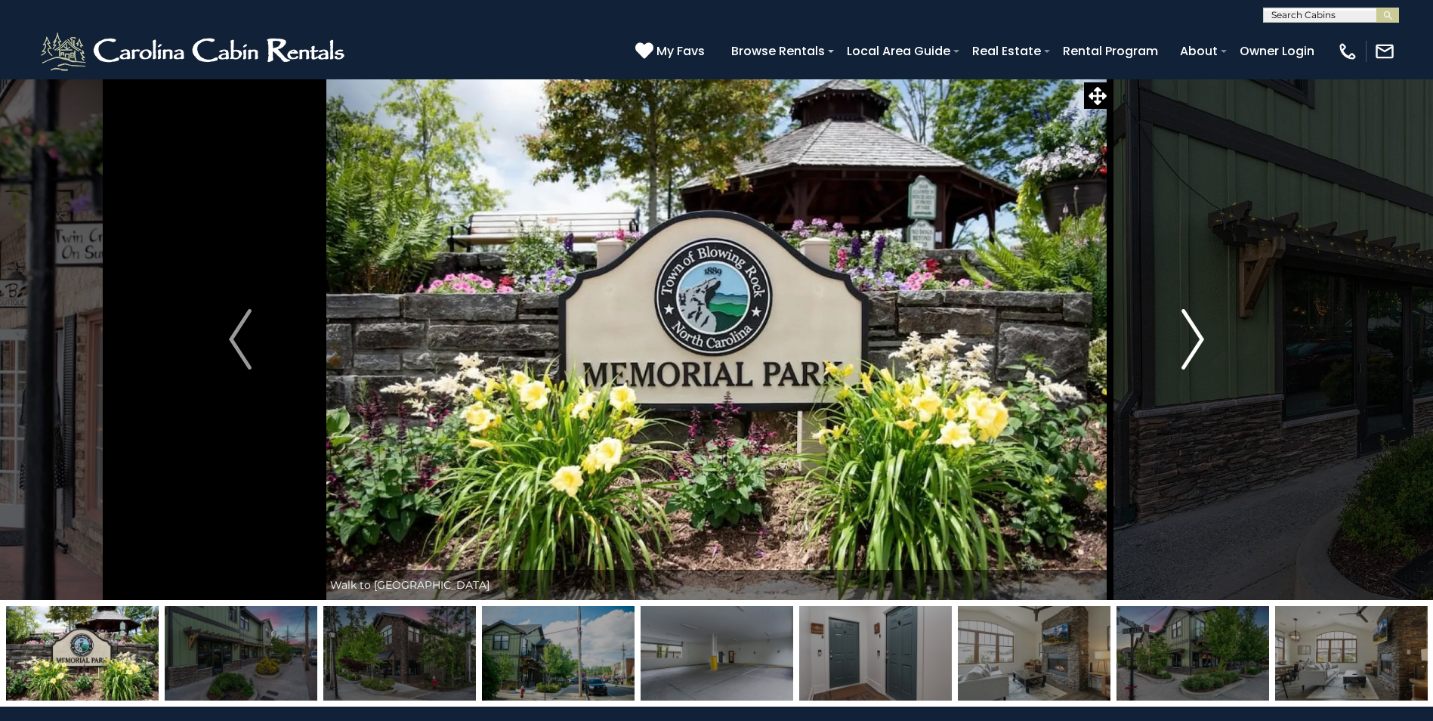
click at [1189, 350] on img "Next" at bounding box center [1192, 339] width 23 height 60
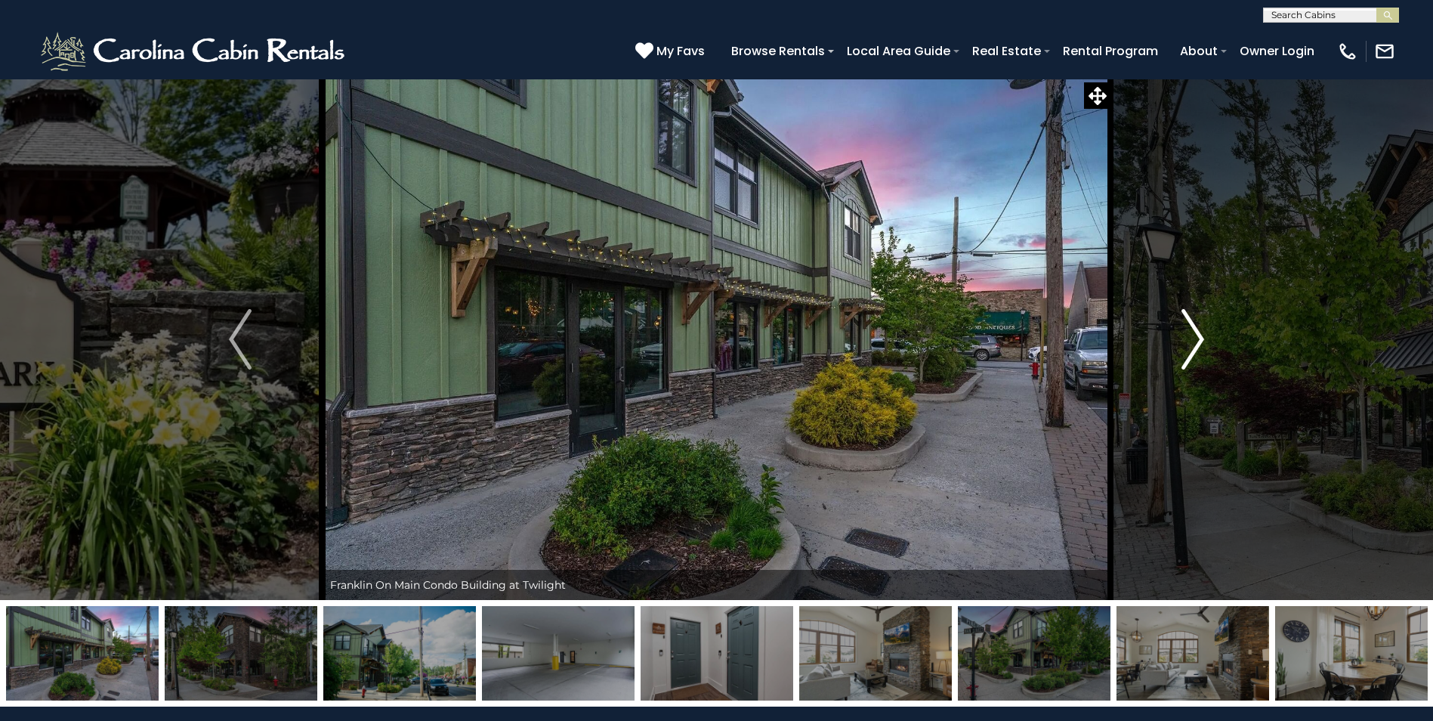
click at [1196, 344] on img "Next" at bounding box center [1192, 339] width 23 height 60
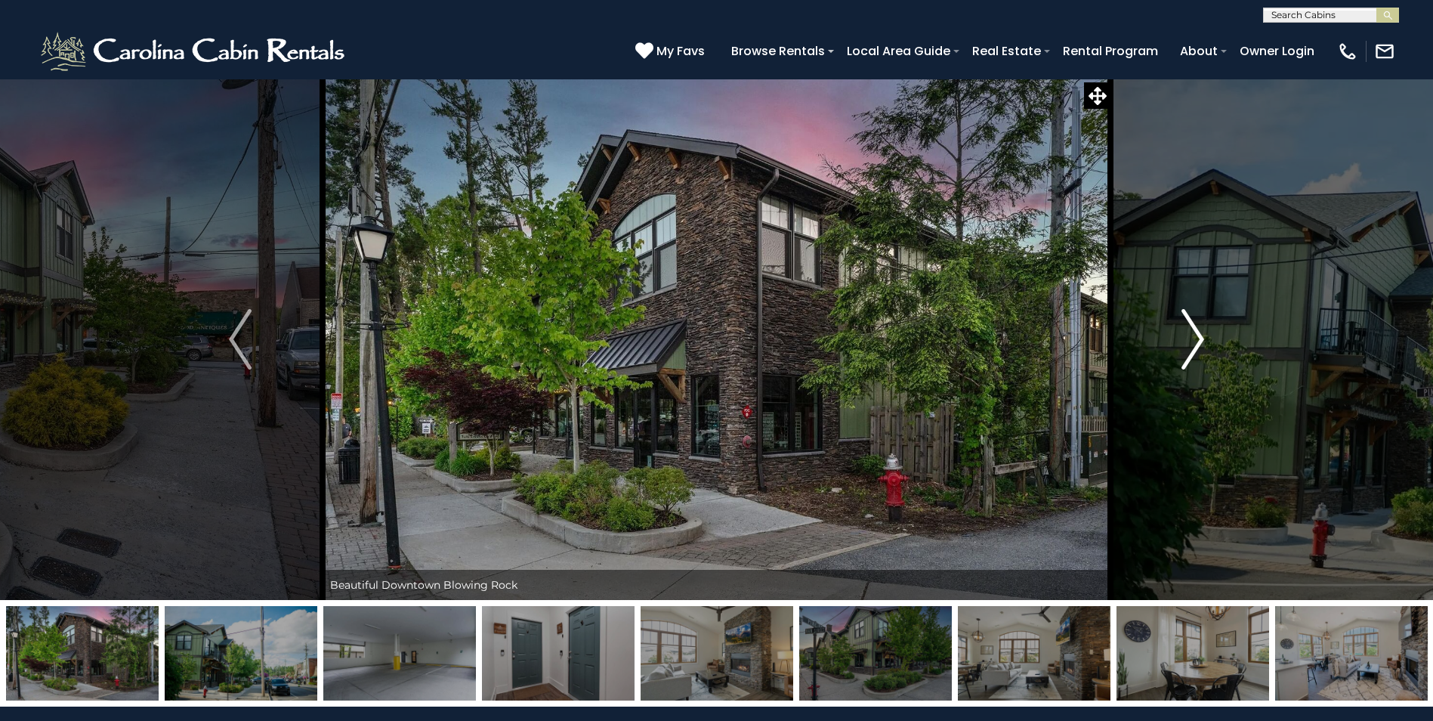
click at [1196, 344] on img "Next" at bounding box center [1192, 339] width 23 height 60
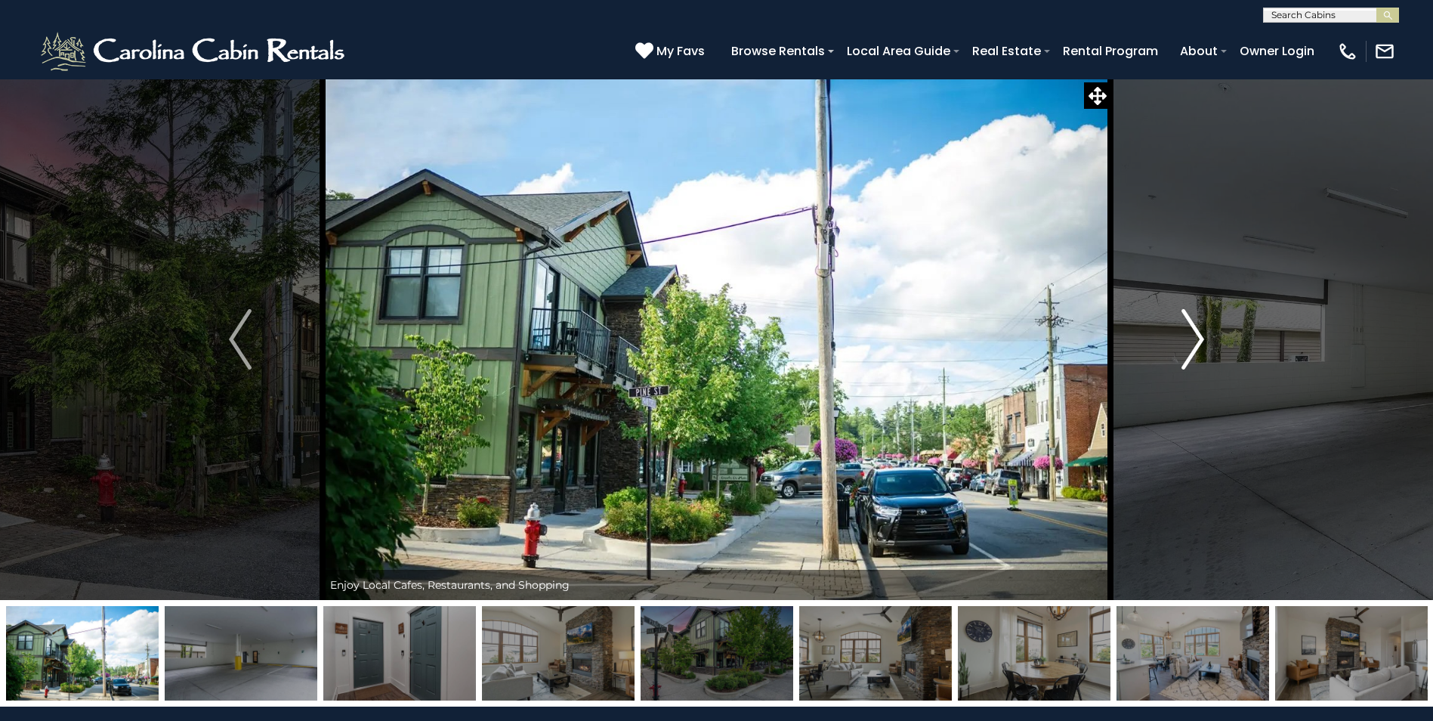
click at [1196, 344] on img "Next" at bounding box center [1192, 339] width 23 height 60
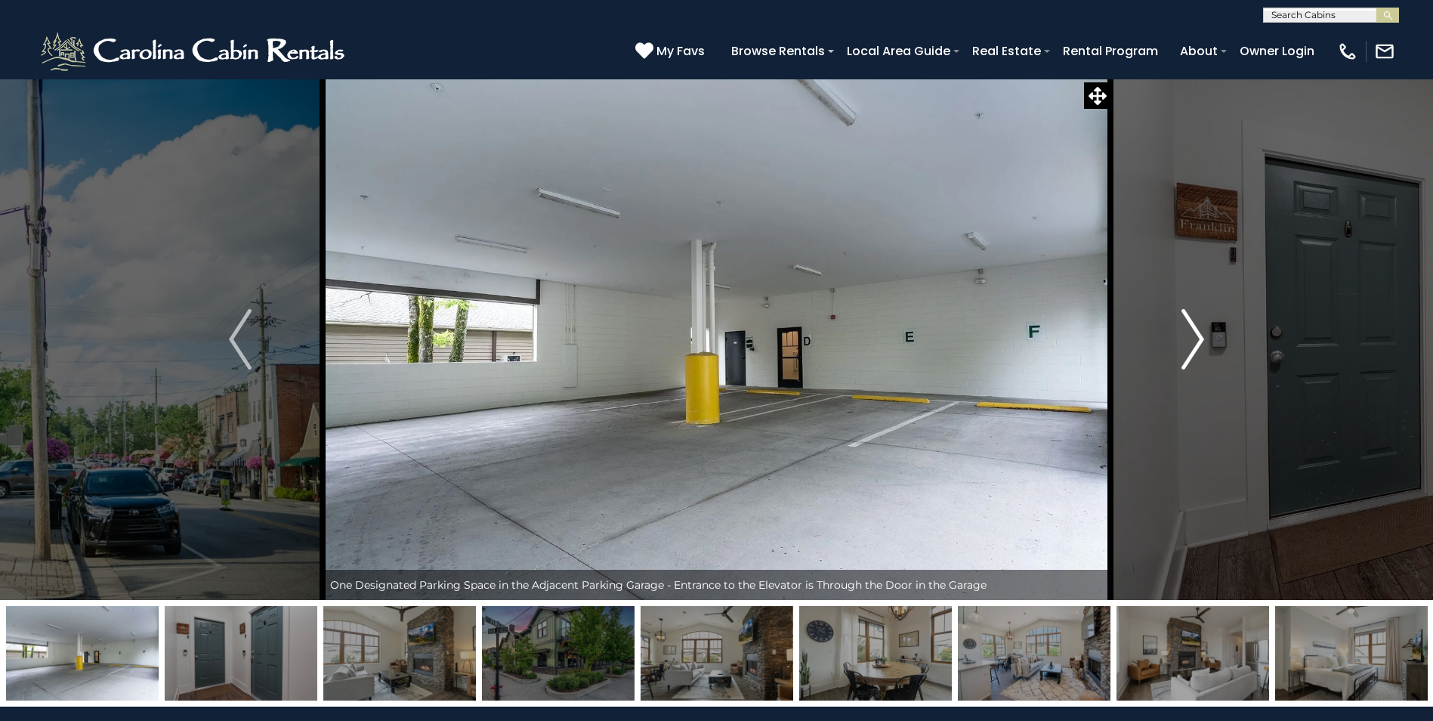
click at [1196, 344] on img "Next" at bounding box center [1192, 339] width 23 height 60
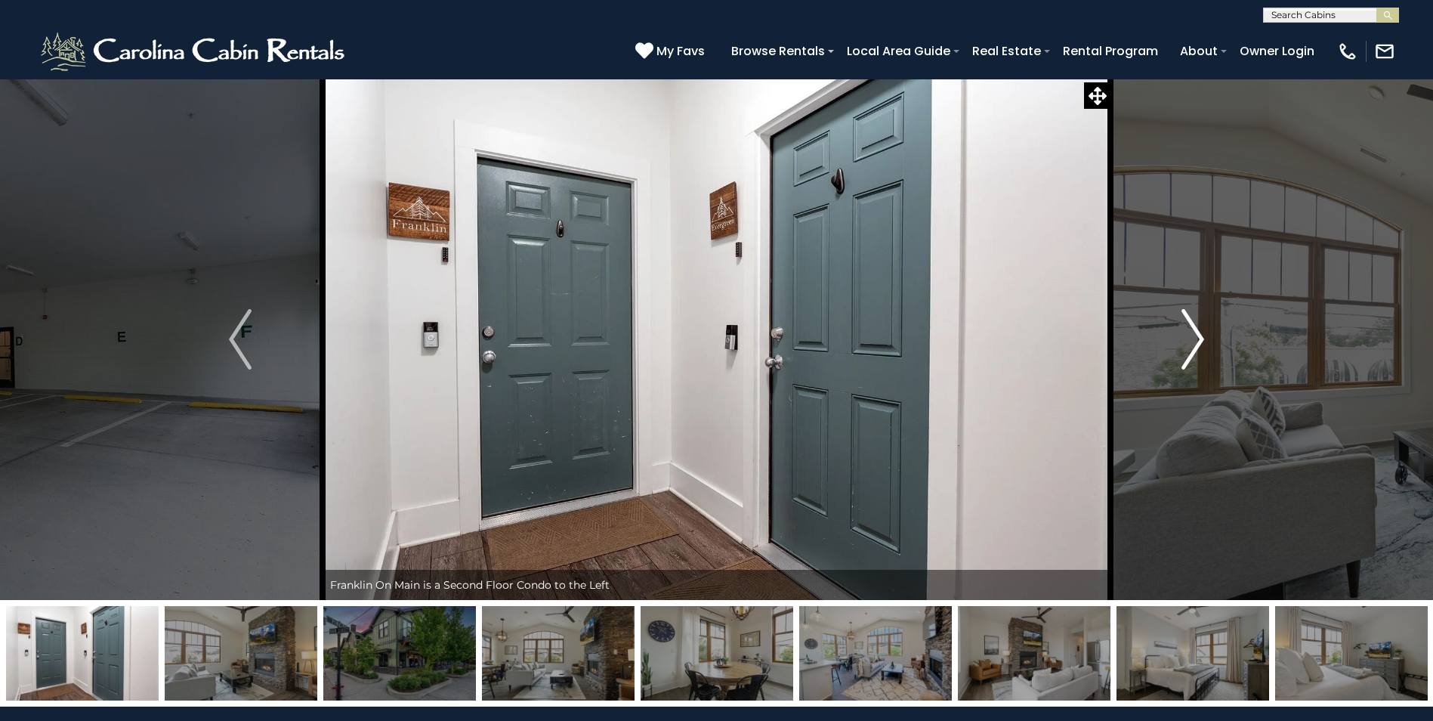
click at [1196, 344] on img "Next" at bounding box center [1192, 339] width 23 height 60
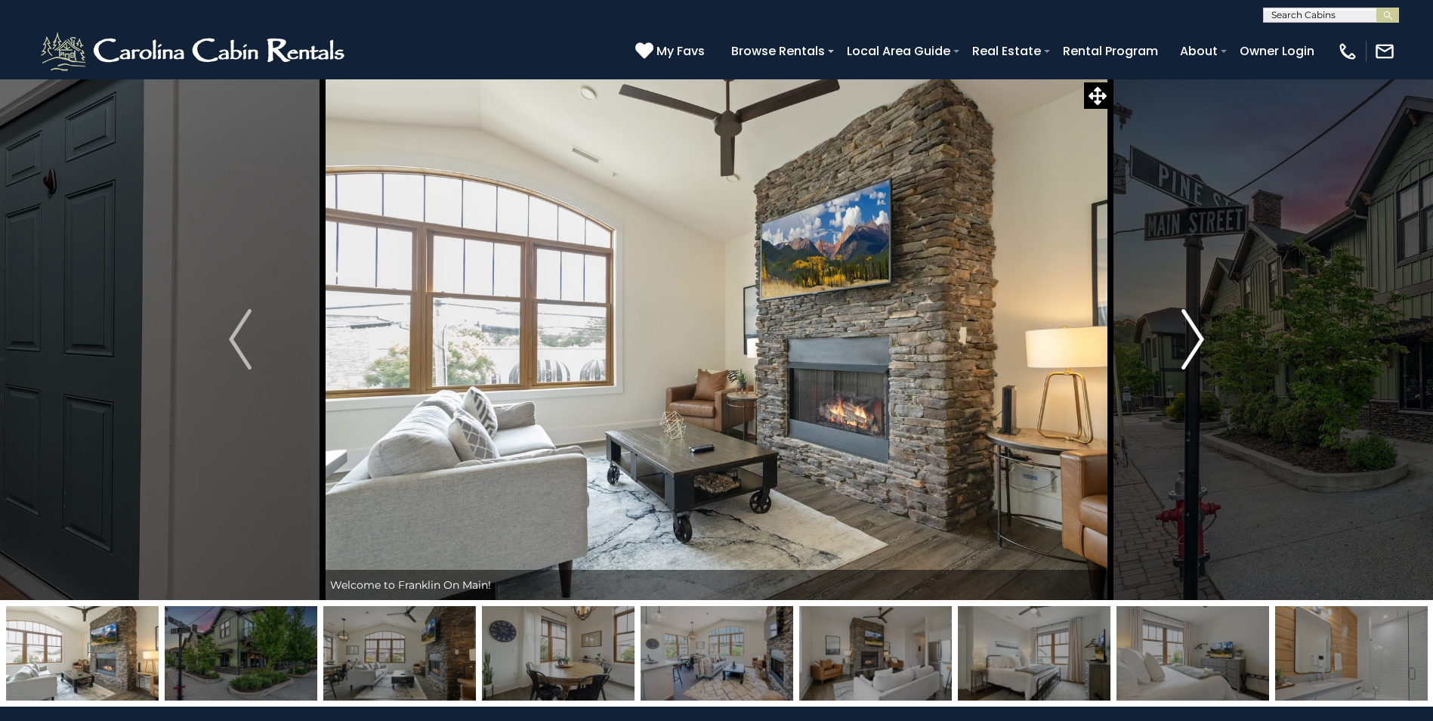
click at [1192, 341] on img "Next" at bounding box center [1192, 339] width 23 height 60
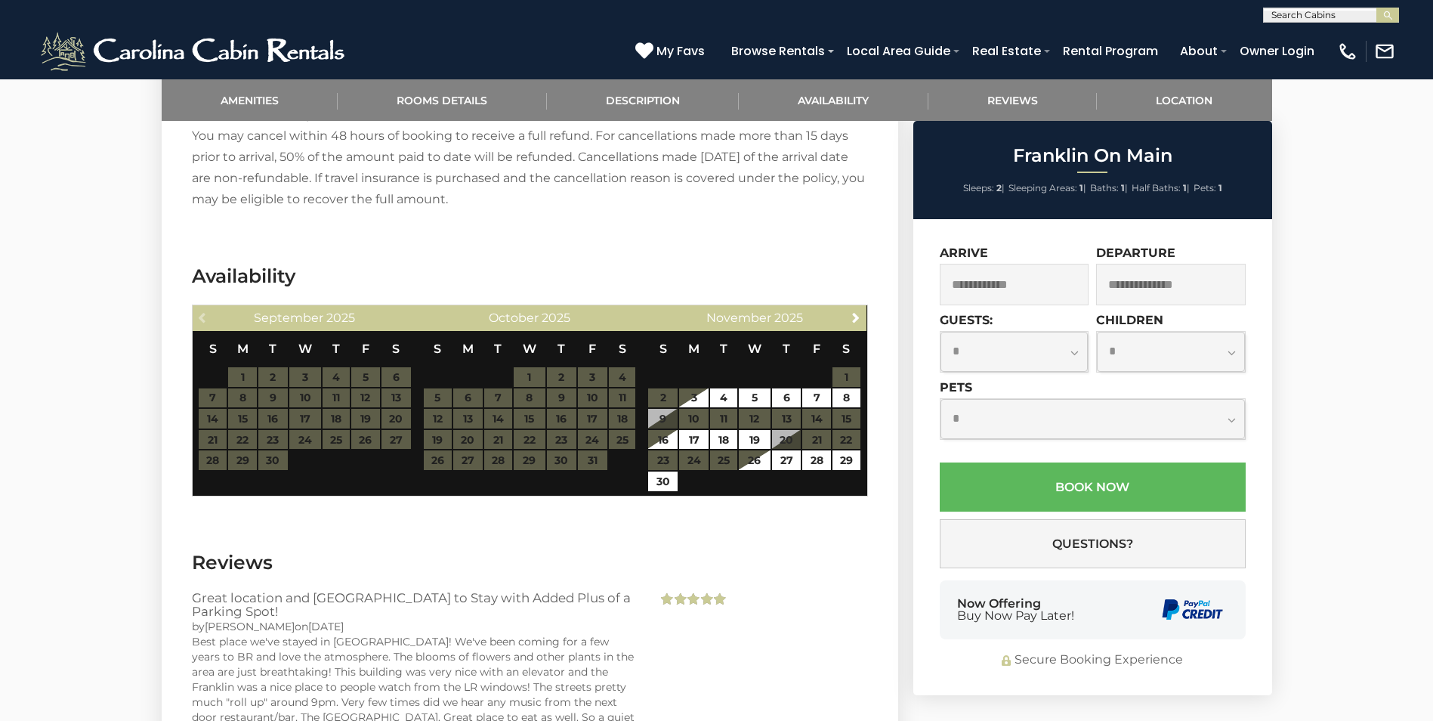
scroll to position [1813, 0]
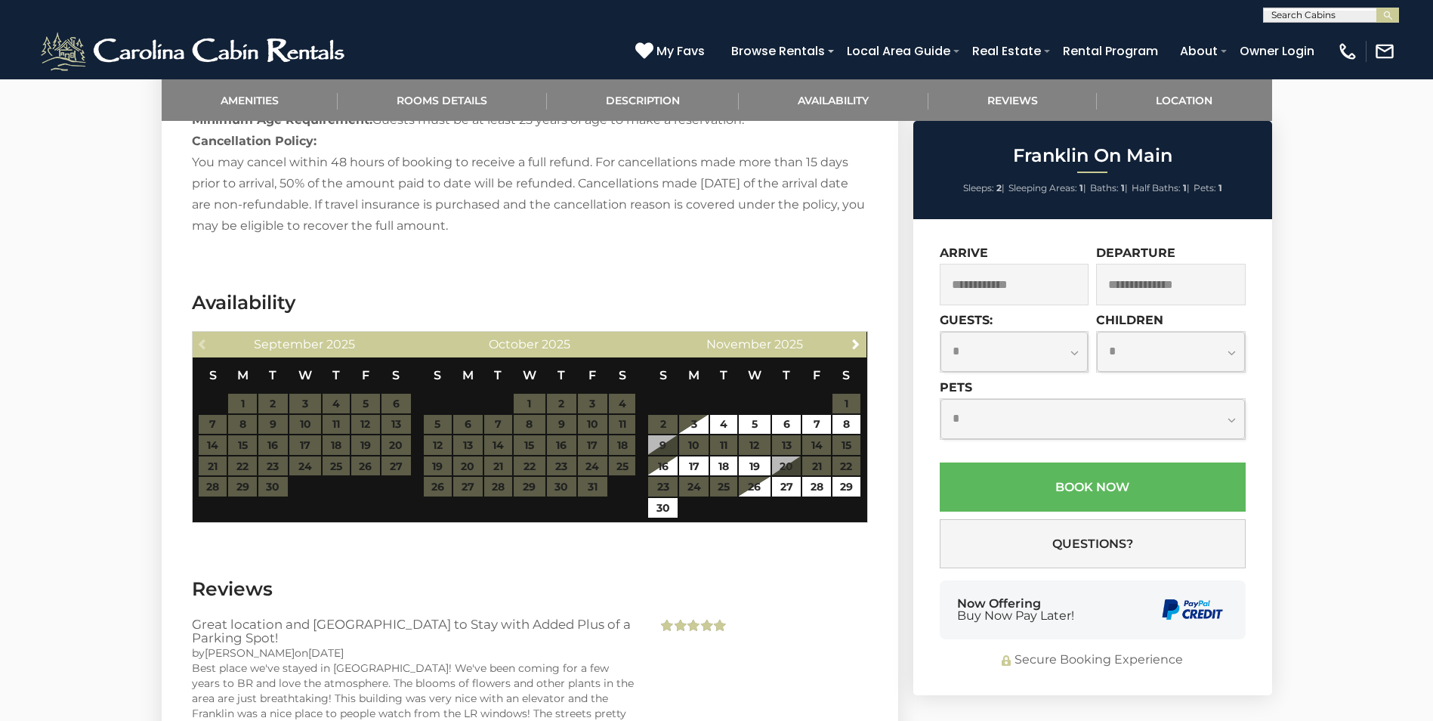
click at [1008, 288] on input "text" at bounding box center [1015, 285] width 150 height 42
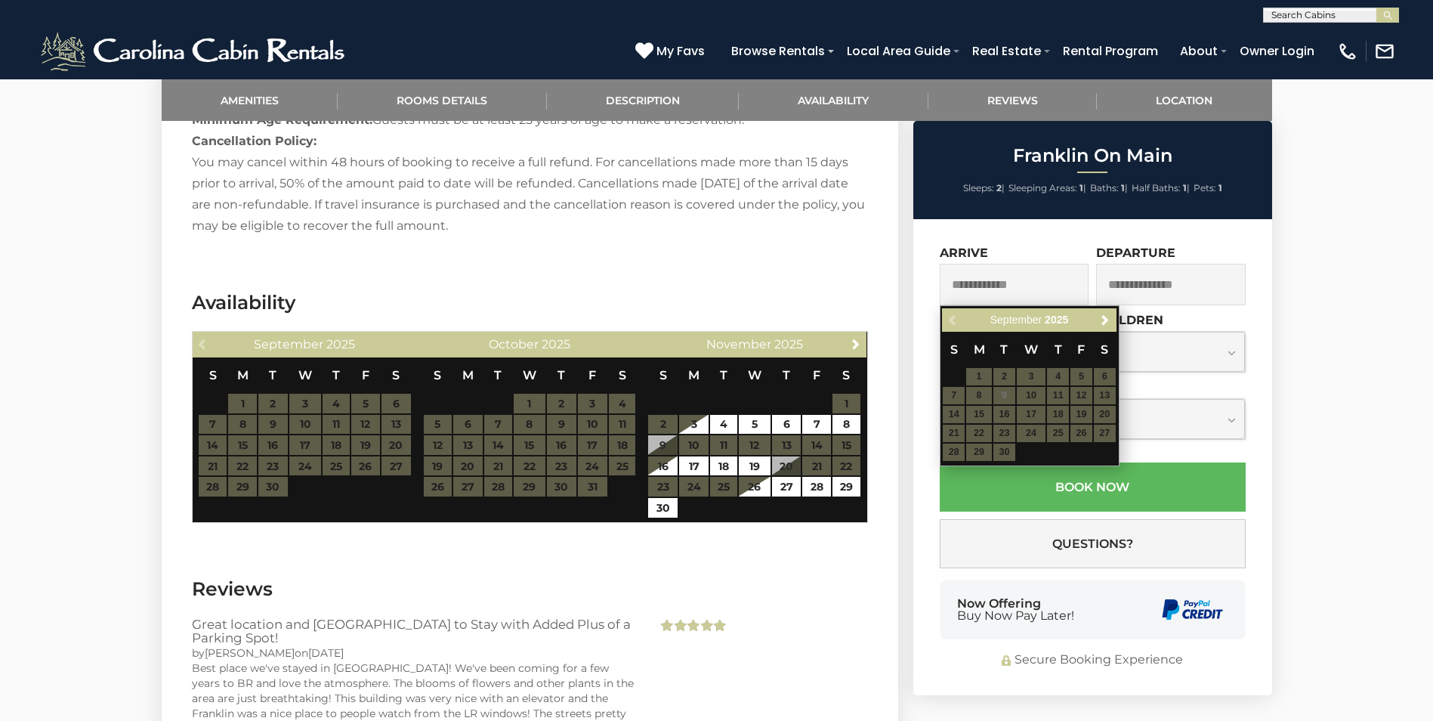
click at [1080, 431] on table "S M T W T F S 1 2 3 4 5 6 7 8 9 10 11 12 13 14 15 16 17 18 19 20 21 22 23 24 25…" at bounding box center [1029, 397] width 174 height 130
click at [1082, 435] on table "S M T W T F S 1 2 3 4 5 6 7 8 9 10 11 12 13 14 15 16 17 18 19 20 21 22 23 24 25…" at bounding box center [1029, 397] width 174 height 130
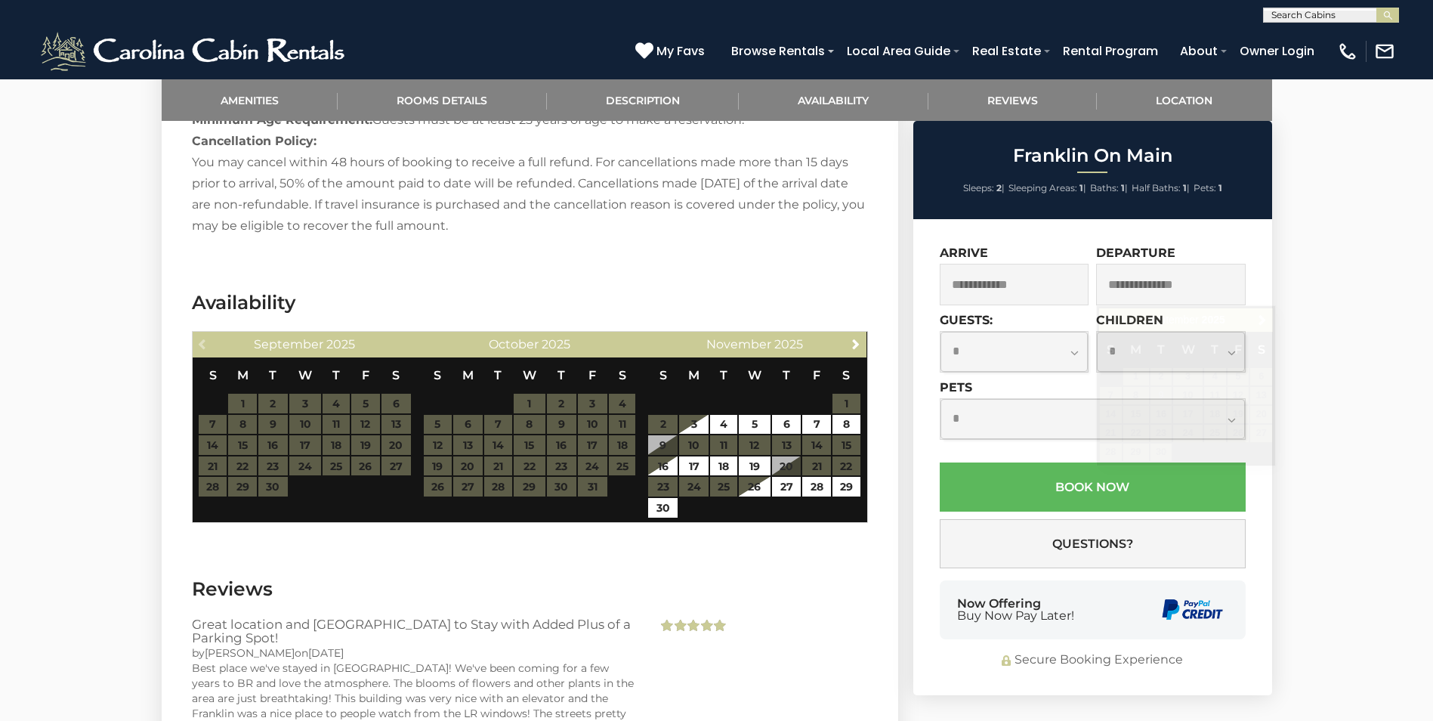
drag, startPoint x: 1082, startPoint y: 435, endPoint x: 1350, endPoint y: 338, distance: 284.3
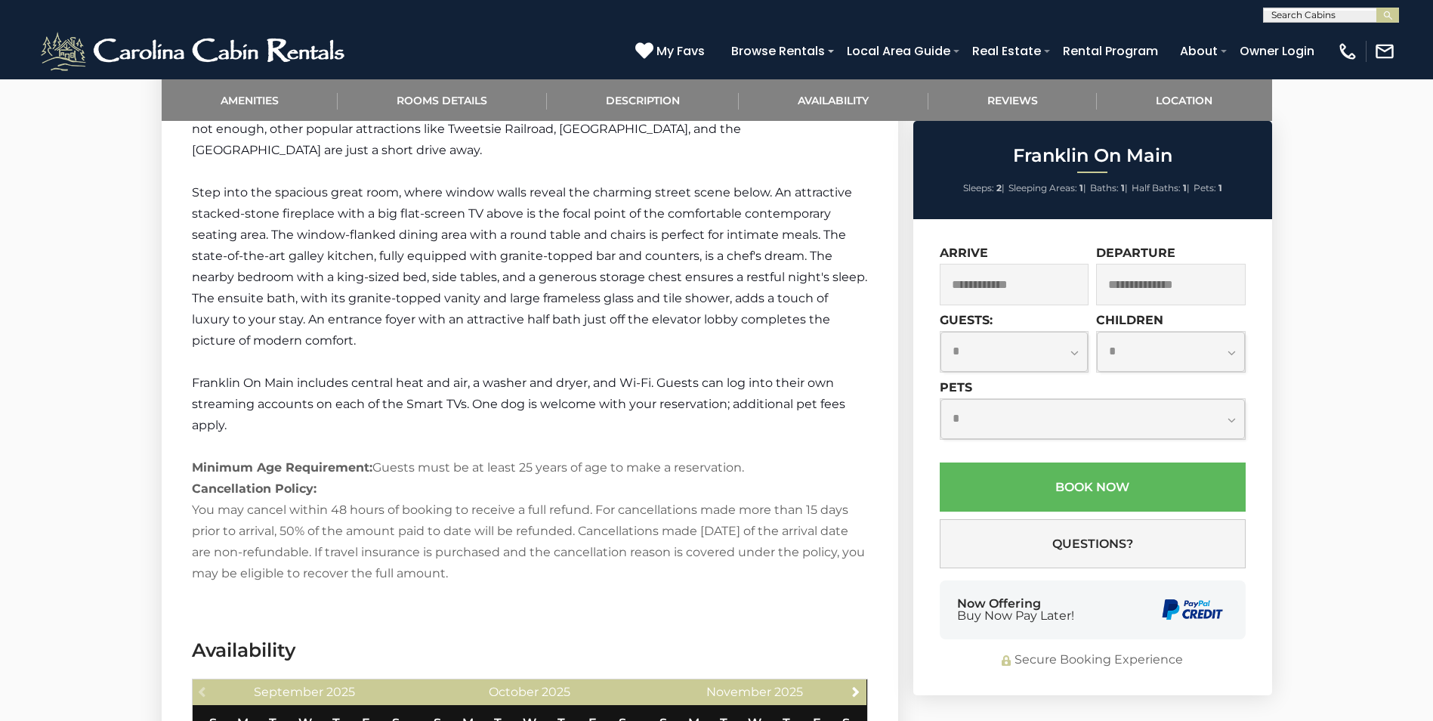
scroll to position [1284, 0]
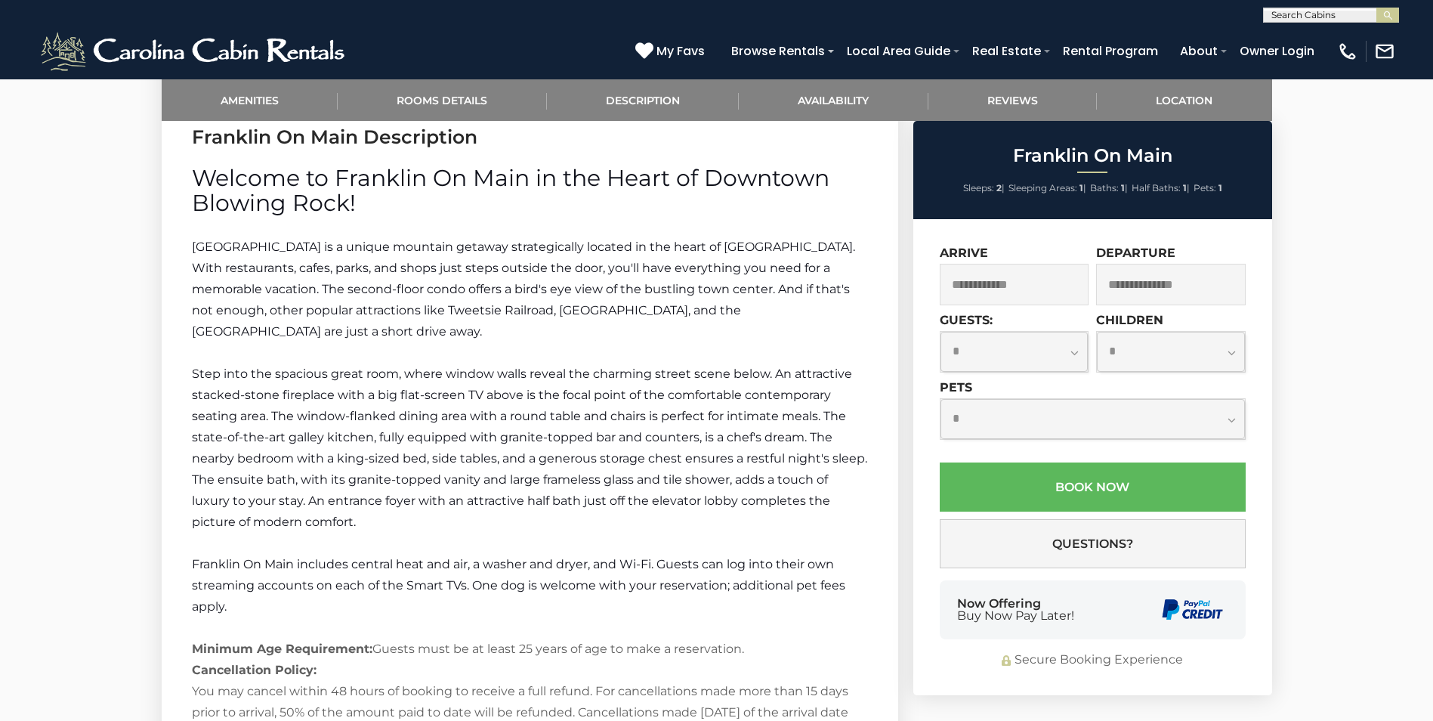
click at [1049, 296] on input "text" at bounding box center [1015, 285] width 150 height 42
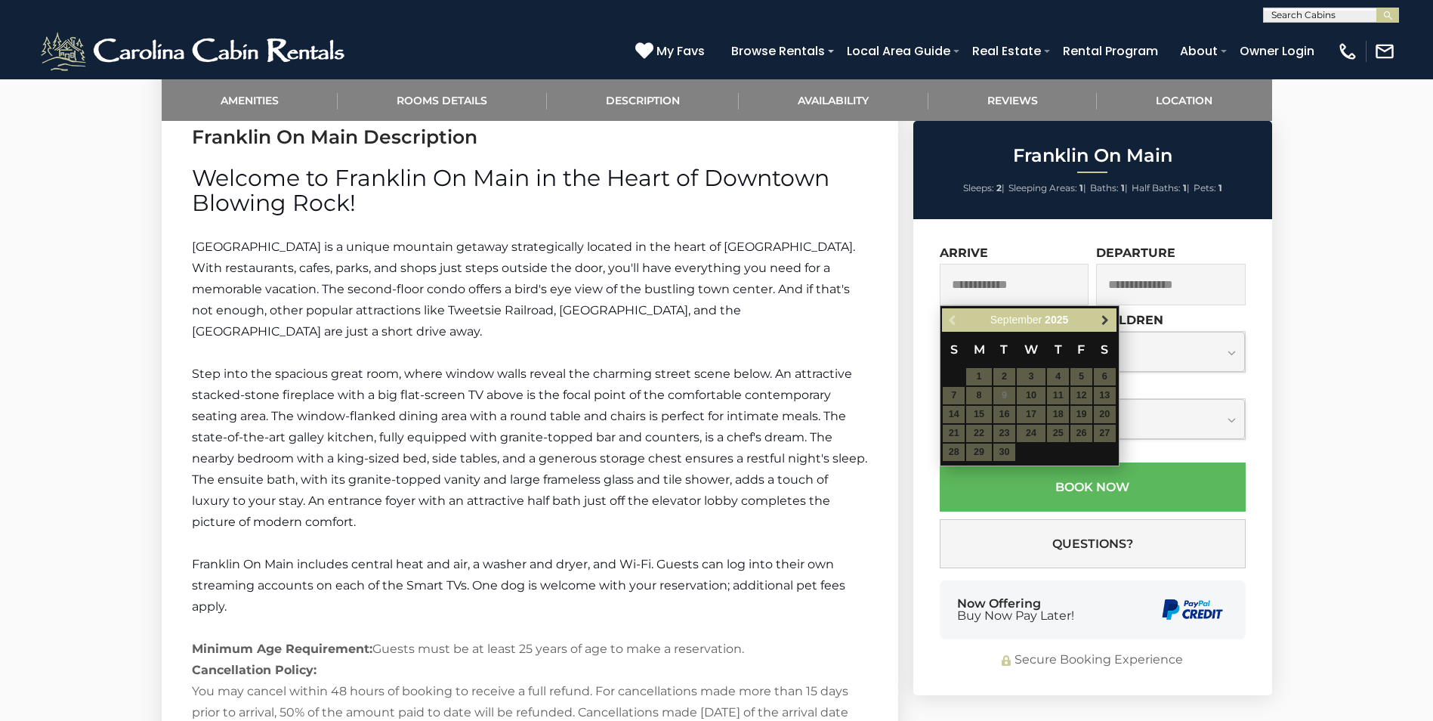
click at [1100, 322] on span "Next" at bounding box center [1105, 320] width 12 height 12
click at [958, 320] on link "Previous" at bounding box center [952, 319] width 19 height 19
click at [1082, 433] on table "S M T W T F S 1 2 3 4 5 6 7 8 9 10 11 12 13 14 15 16 17 18 19 20 21 22 23 24 25…" at bounding box center [1029, 397] width 174 height 130
click at [1083, 433] on table "S M T W T F S 1 2 3 4 5 6 7 8 9 10 11 12 13 14 15 16 17 18 19 20 21 22 23 24 25…" at bounding box center [1029, 397] width 174 height 130
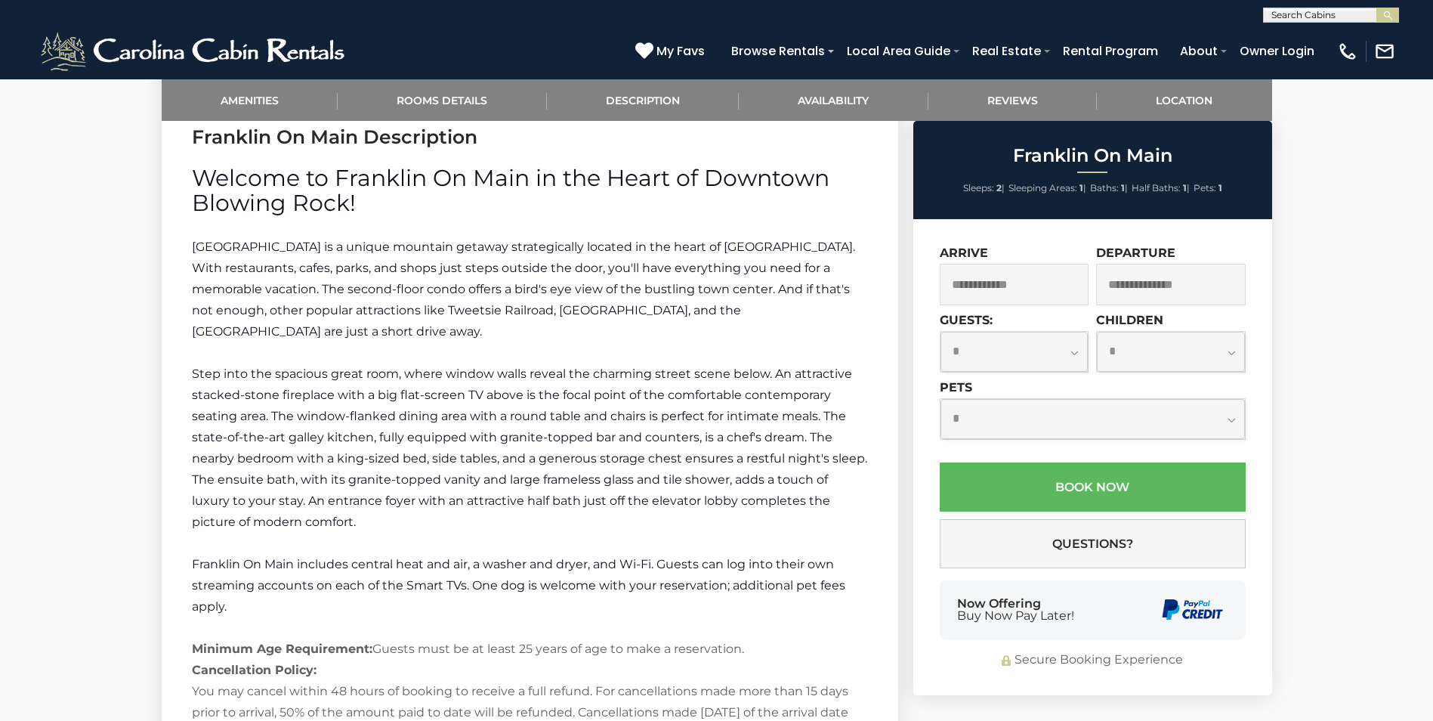
drag, startPoint x: 1083, startPoint y: 433, endPoint x: 1016, endPoint y: 260, distance: 185.6
click at [1016, 260] on div "Arrive" at bounding box center [1015, 275] width 150 height 60
click at [1005, 278] on input "text" at bounding box center [1015, 285] width 150 height 42
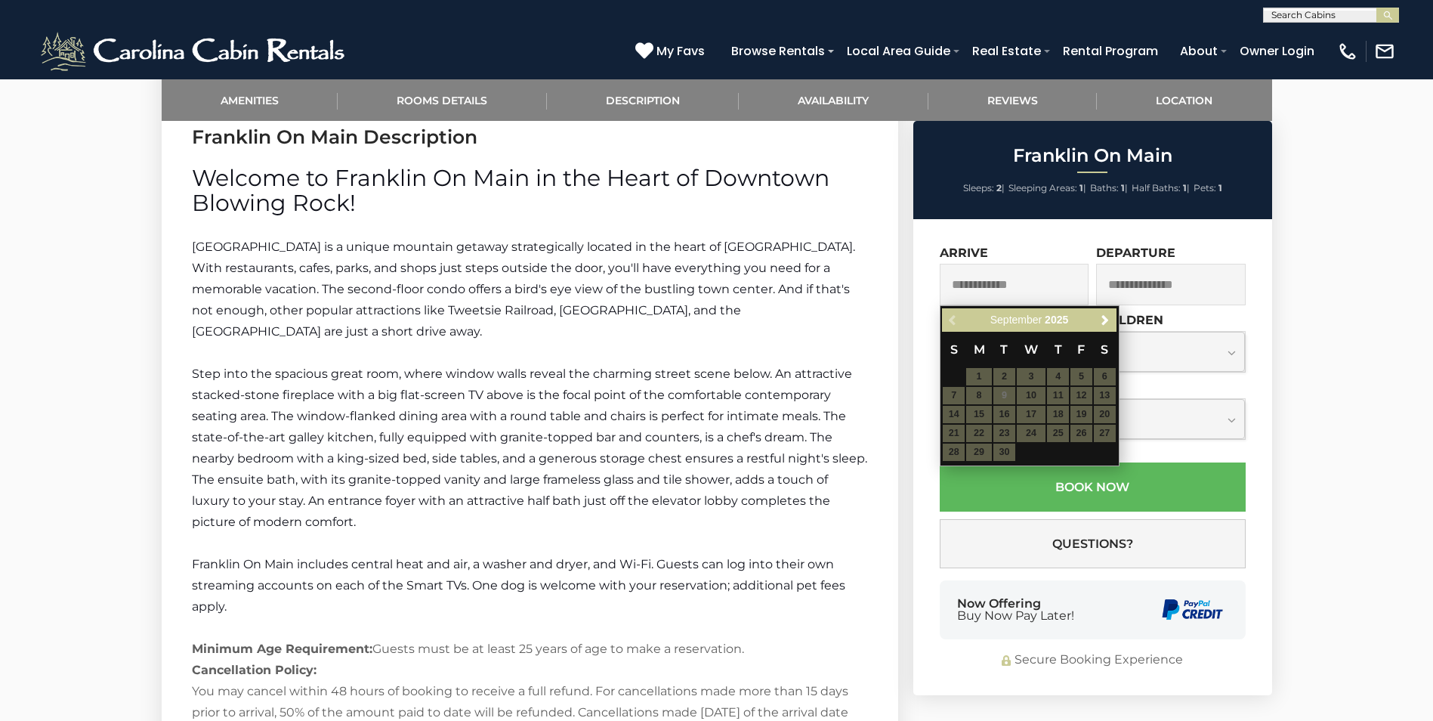
click at [998, 456] on table "S M T W T F S 1 2 3 4 5 6 7 8 9 10 11 12 13 14 15 16 17 18 19 20 21 22 23 24 25…" at bounding box center [1029, 397] width 174 height 130
click at [981, 383] on table "S M T W T F S 1 2 3 4 5 6 7 8 9 10 11 12 13 14 15 16 17 18 19 20 21 22 23 24 25…" at bounding box center [1029, 397] width 174 height 130
click at [1005, 397] on table "S M T W T F S 1 2 3 4 5 6 7 8 9 10 11 12 13 14 15 16 17 18 19 20 21 22 23 24 25…" at bounding box center [1029, 397] width 174 height 130
click at [1008, 397] on table "S M T W T F S 1 2 3 4 5 6 7 8 9 10 11 12 13 14 15 16 17 18 19 20 21 22 23 24 25…" at bounding box center [1029, 397] width 174 height 130
click at [1055, 395] on table "S M T W T F S 1 2 3 4 5 6 7 8 9 10 11 12 13 14 15 16 17 18 19 20 21 22 23 24 25…" at bounding box center [1029, 397] width 174 height 130
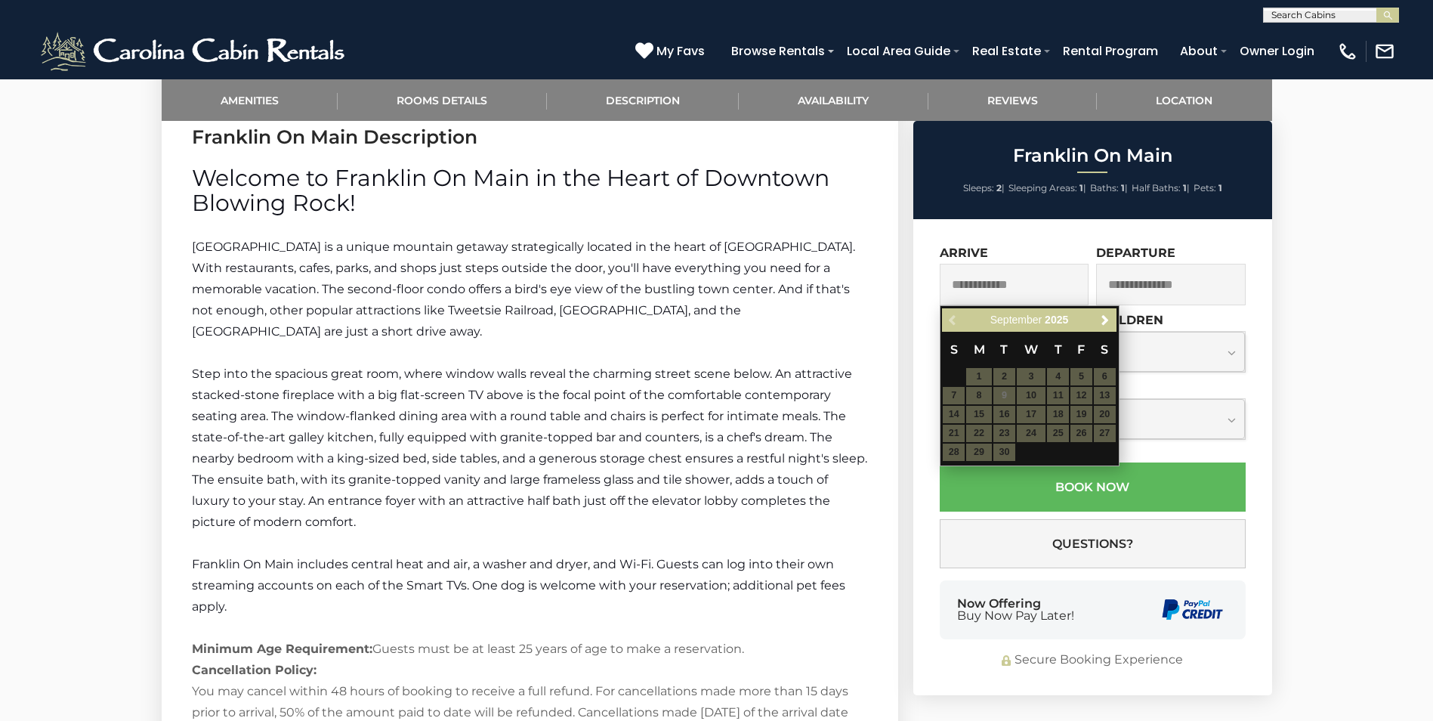
click at [1205, 316] on body "**********" at bounding box center [716, 576] width 1433 height 3563
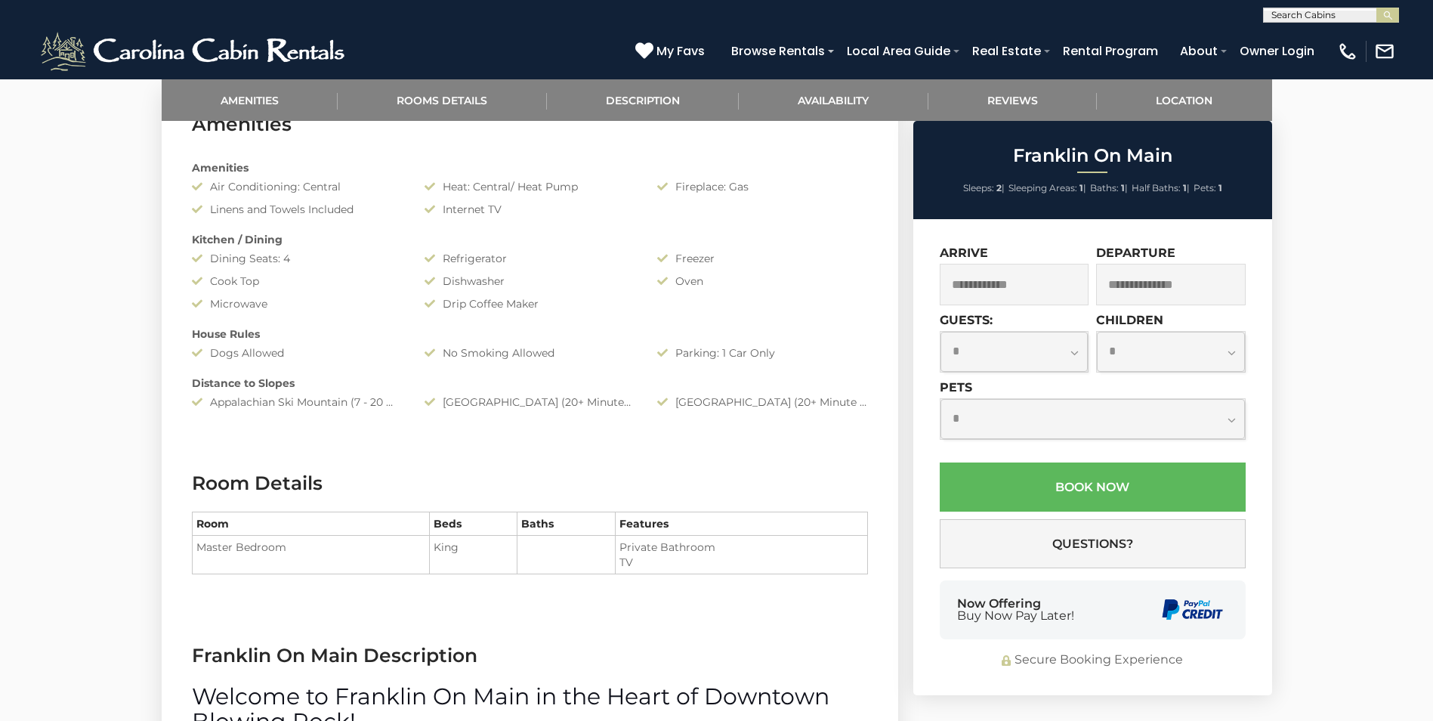
scroll to position [755, 0]
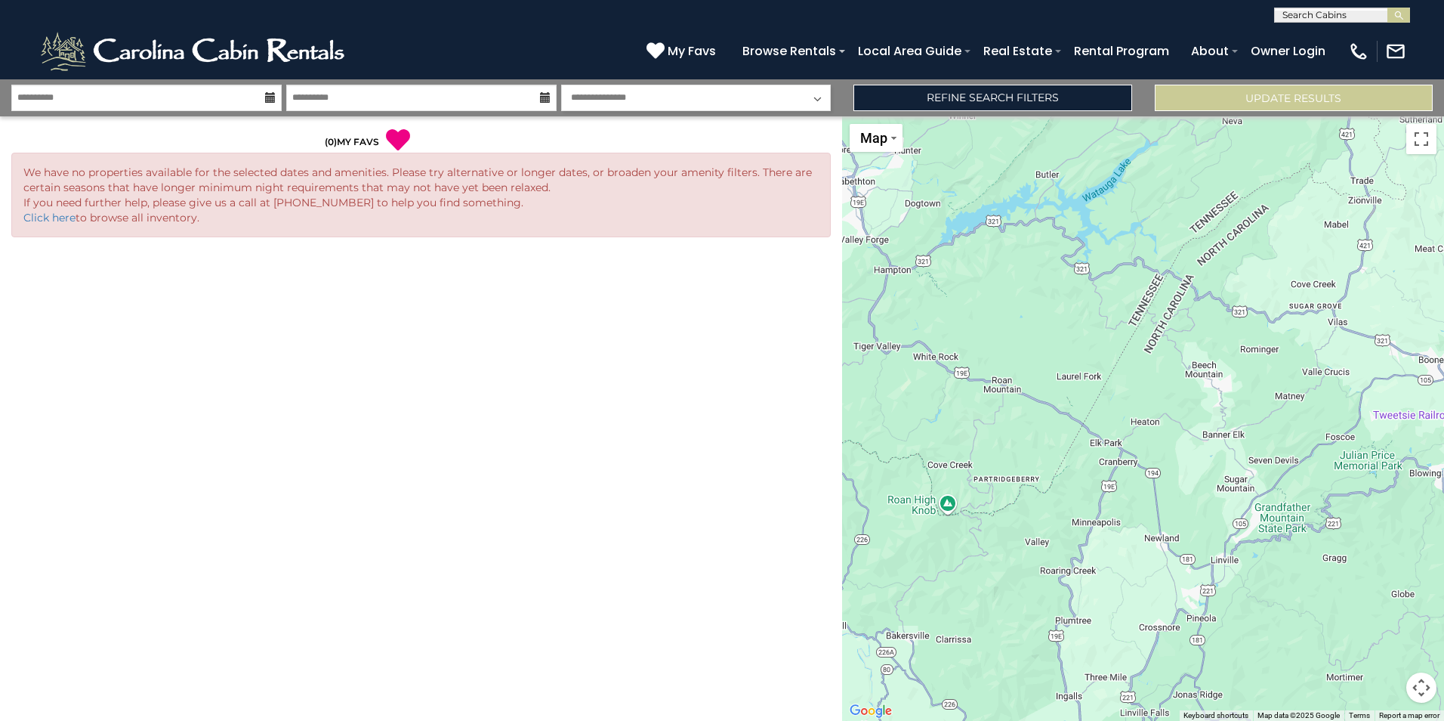
click at [739, 358] on div "**********" at bounding box center [421, 418] width 842 height 604
click at [1094, 97] on link "Refine Search Filters" at bounding box center [992, 98] width 278 height 26
